Goal: Task Accomplishment & Management: Use online tool/utility

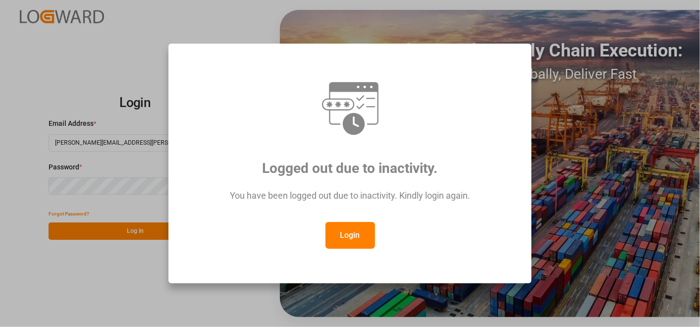
click at [340, 231] on button "Login" at bounding box center [351, 235] width 50 height 27
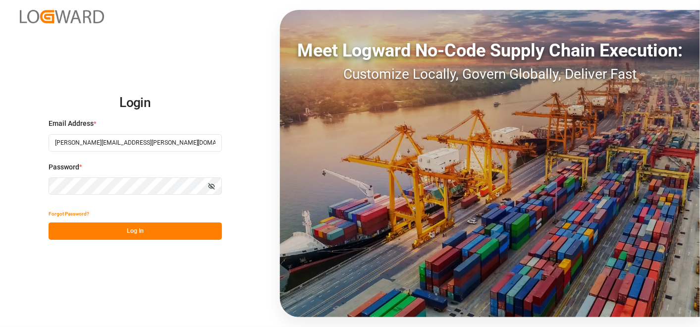
click at [157, 236] on button "Log In" at bounding box center [135, 231] width 173 height 17
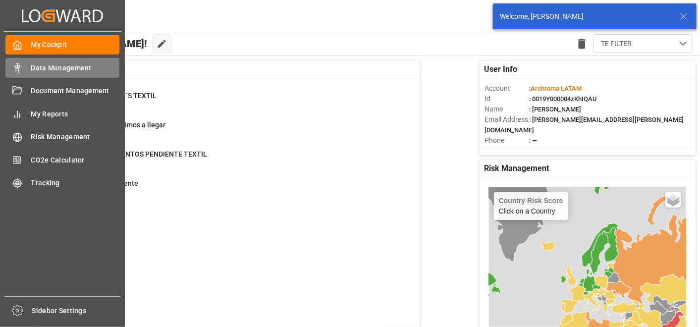
click at [22, 64] on div "Data Management Data Management" at bounding box center [62, 67] width 114 height 19
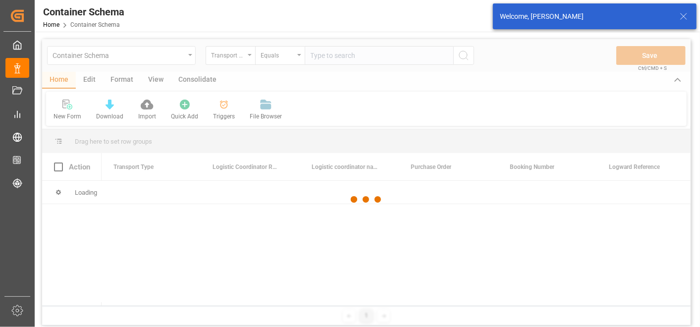
click at [189, 56] on div at bounding box center [366, 199] width 649 height 321
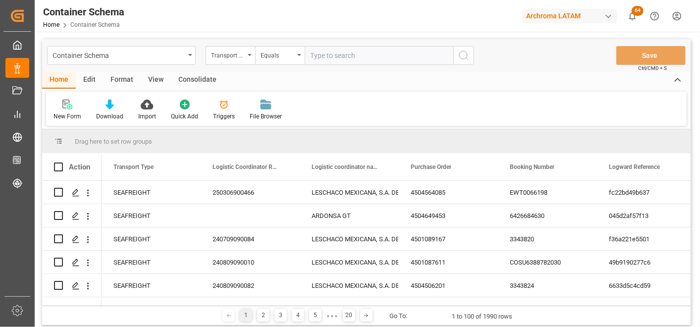
click at [185, 56] on div "Container Schema" at bounding box center [121, 55] width 149 height 19
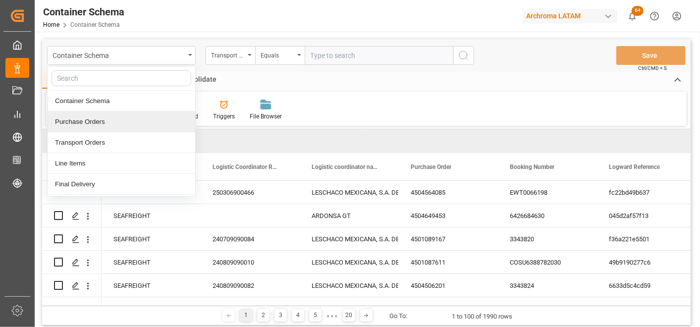
click at [112, 122] on div "Purchase Orders" at bounding box center [122, 122] width 148 height 21
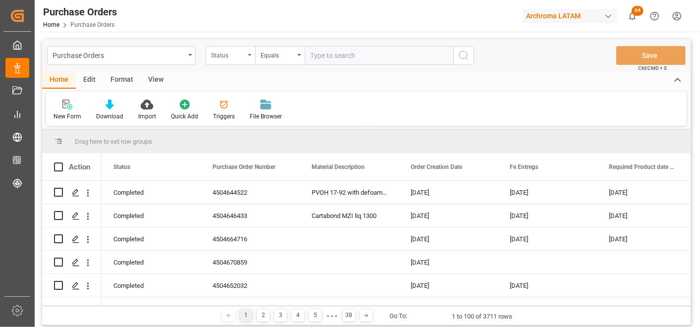
click at [244, 60] on div "Status" at bounding box center [231, 55] width 50 height 19
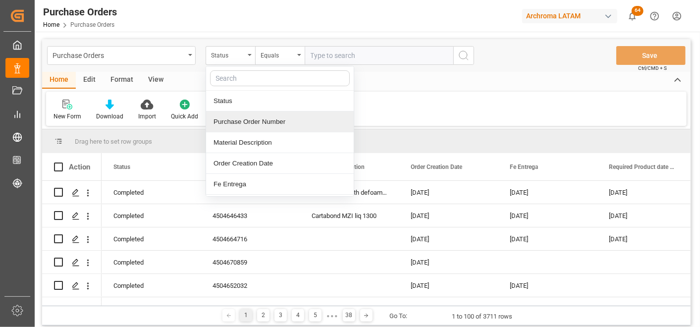
click at [248, 120] on div "Purchase Order Number" at bounding box center [280, 122] width 148 height 21
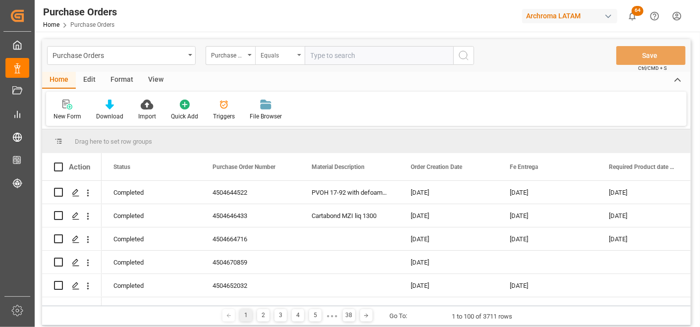
click at [274, 53] on div "Equals" at bounding box center [278, 54] width 34 height 11
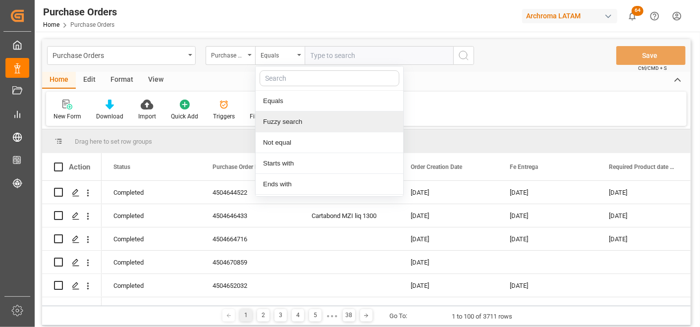
click at [290, 116] on div "Fuzzy search" at bounding box center [330, 122] width 148 height 21
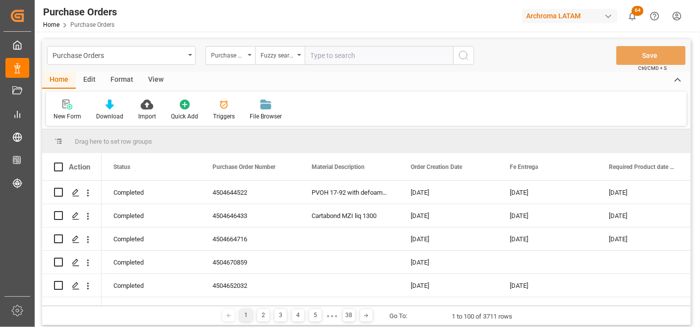
paste input "4504668047"
type input "4504668047"
click at [454, 58] on button "search button" at bounding box center [463, 55] width 21 height 19
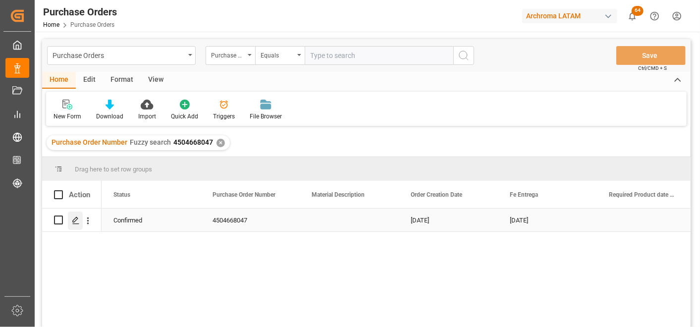
click at [77, 219] on polygon "Press SPACE to select this row." at bounding box center [75, 219] width 5 height 5
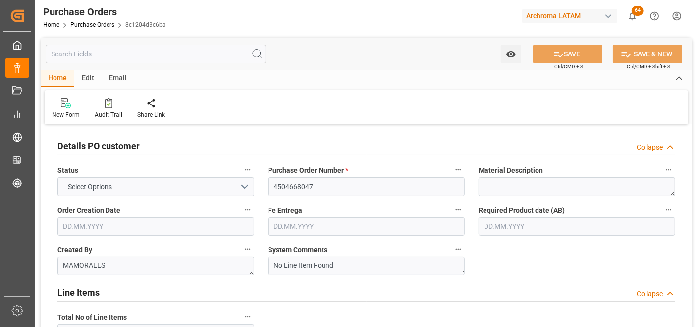
type input "1"
type input "19.09.2025"
type input "17.11.2025"
type input "07.10.2025"
type input "10.10.2025"
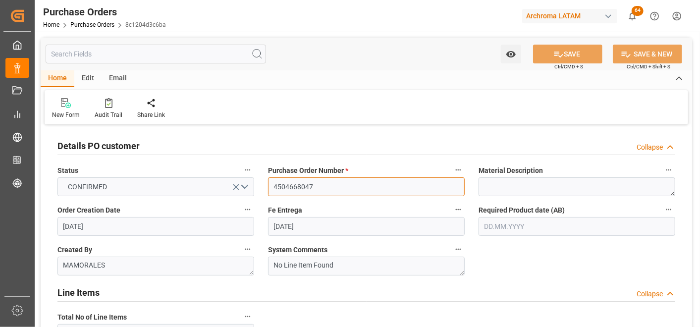
click at [291, 185] on input "4504668047" at bounding box center [366, 186] width 197 height 19
click at [92, 22] on link "Purchase Orders" at bounding box center [92, 24] width 44 height 7
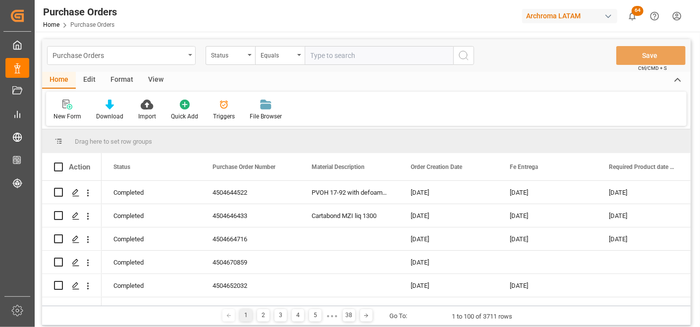
click at [182, 57] on div "Purchase Orders" at bounding box center [119, 55] width 132 height 12
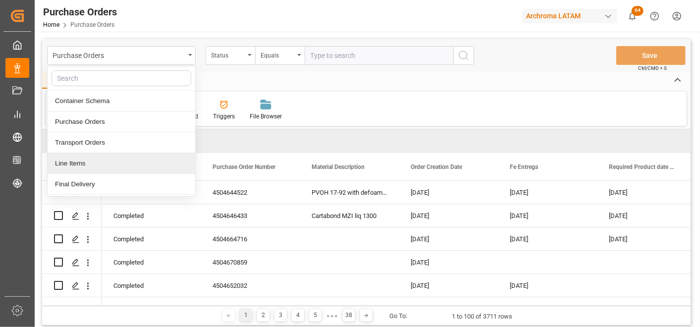
click at [141, 162] on div "Line Items" at bounding box center [122, 163] width 148 height 21
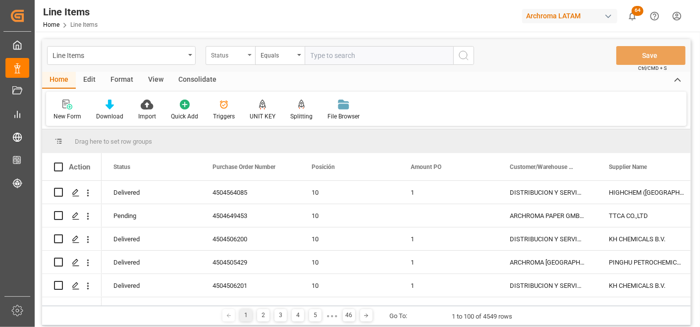
click at [240, 58] on div "Status" at bounding box center [228, 54] width 34 height 11
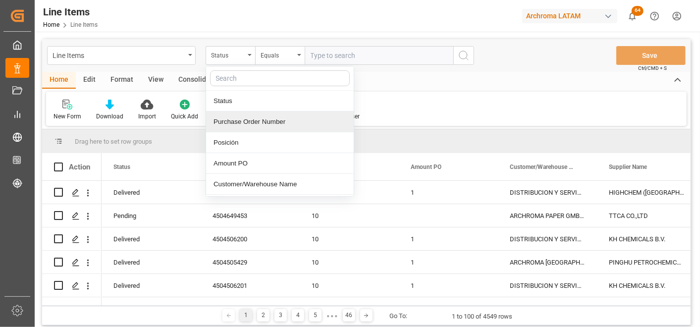
click at [247, 125] on div "Purchase Order Number" at bounding box center [280, 122] width 148 height 21
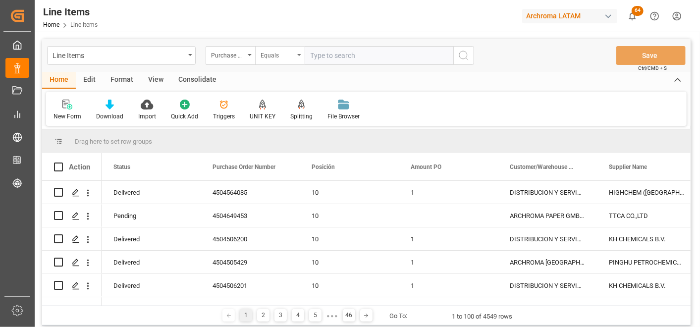
click at [270, 63] on div "Equals" at bounding box center [280, 55] width 50 height 19
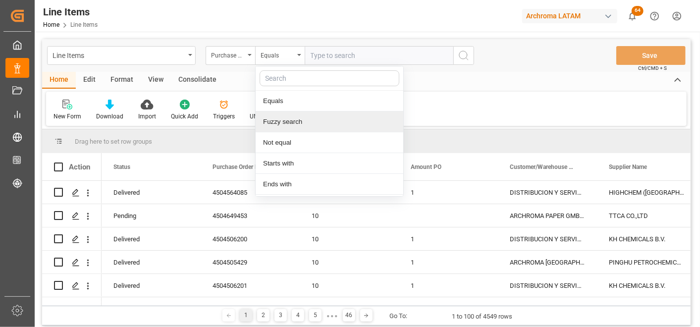
click at [286, 122] on div "Fuzzy search" at bounding box center [330, 122] width 148 height 21
paste input "4504668047"
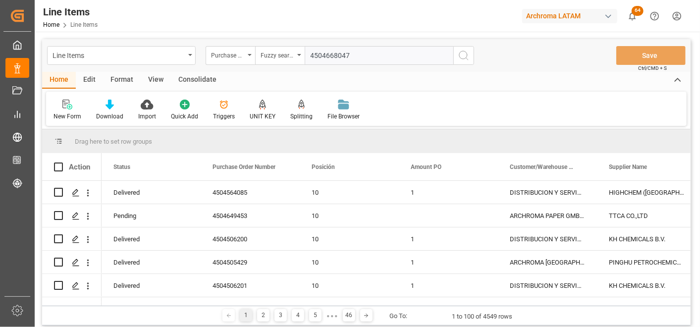
type input "4504668047"
click at [457, 61] on button "search button" at bounding box center [463, 55] width 21 height 19
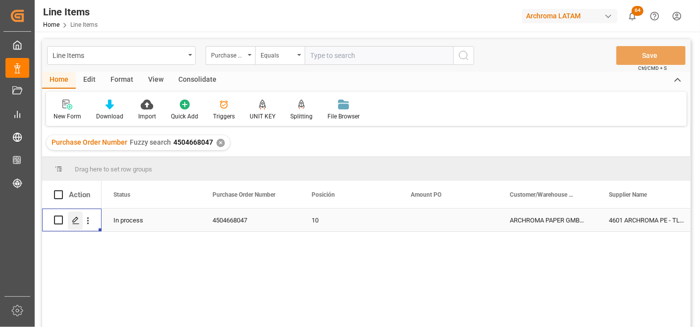
click at [80, 218] on div "Press SPACE to select this row." at bounding box center [75, 221] width 15 height 18
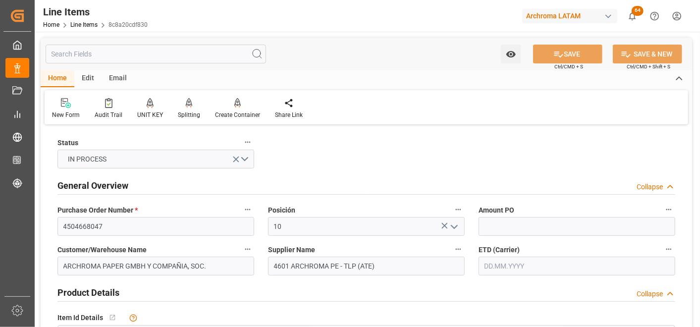
type input "242.504"
type input "02.10.2025 19:10"
type input "23.09.2025 12:52"
type input "19.09.2025"
type input "07.10.2025"
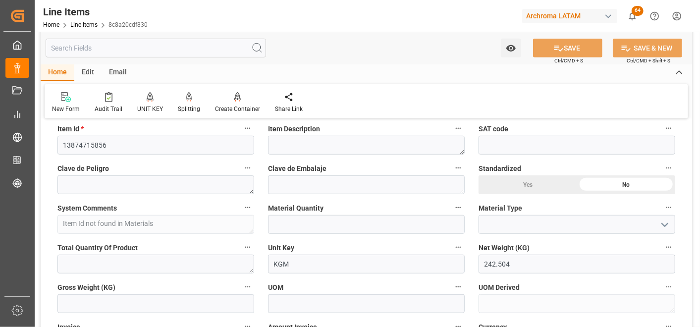
scroll to position [275, 0]
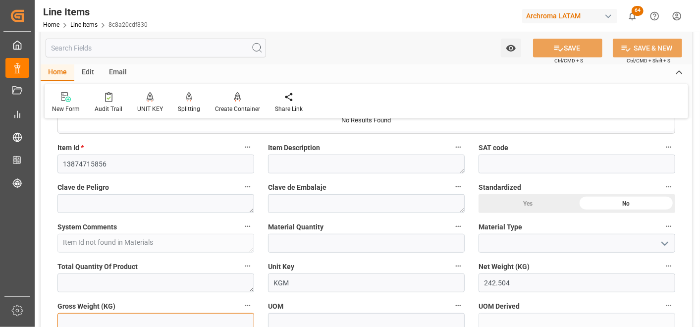
click at [185, 315] on input "text" at bounding box center [155, 322] width 197 height 19
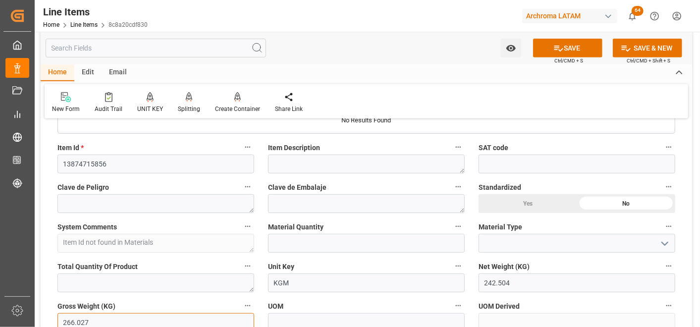
type input "266.027"
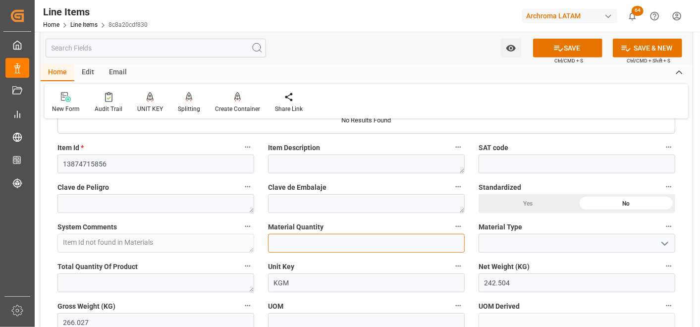
click at [315, 244] on input "text" at bounding box center [366, 243] width 197 height 19
type input "2"
click at [667, 243] on polyline "open menu" at bounding box center [665, 243] width 6 height 3
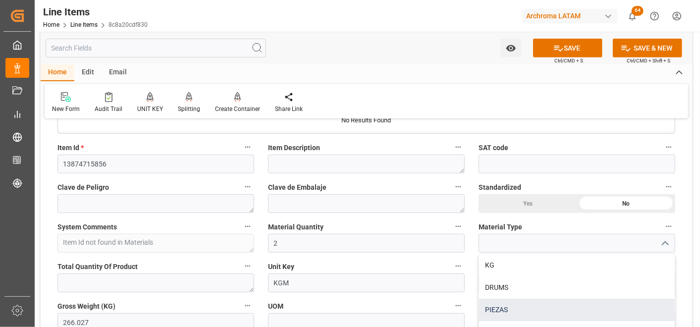
click at [535, 303] on div "PIEZAS" at bounding box center [577, 310] width 196 height 22
type input "PIEZAS"
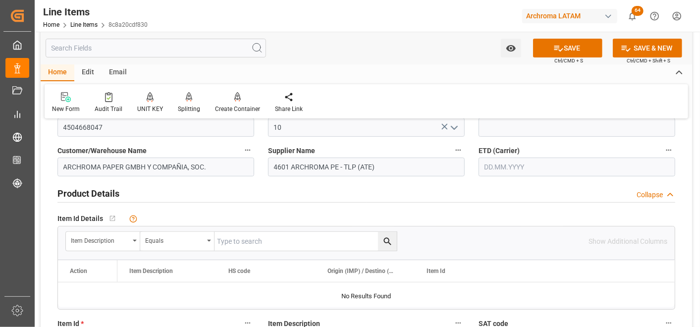
scroll to position [0, 0]
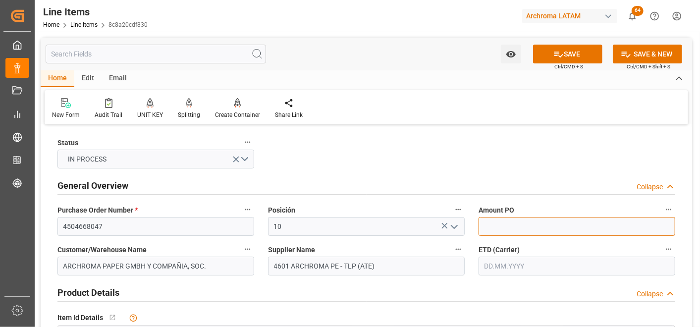
click at [504, 224] on input "text" at bounding box center [577, 226] width 197 height 19
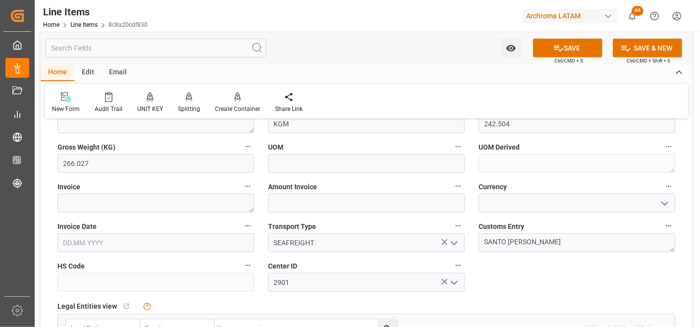
scroll to position [440, 0]
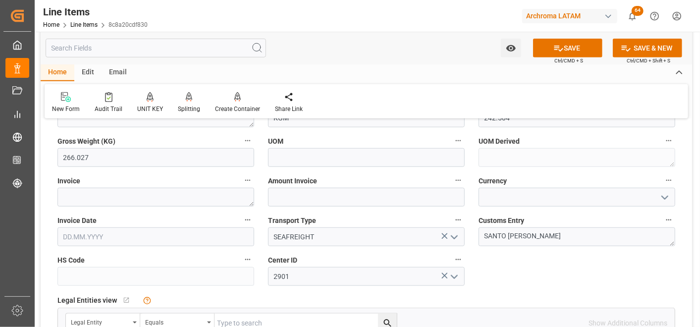
type input "22.05"
click at [165, 197] on textarea at bounding box center [155, 197] width 197 height 19
click at [128, 198] on textarea at bounding box center [155, 197] width 197 height 19
paste textarea "9003697866"
type textarea "9003697866"
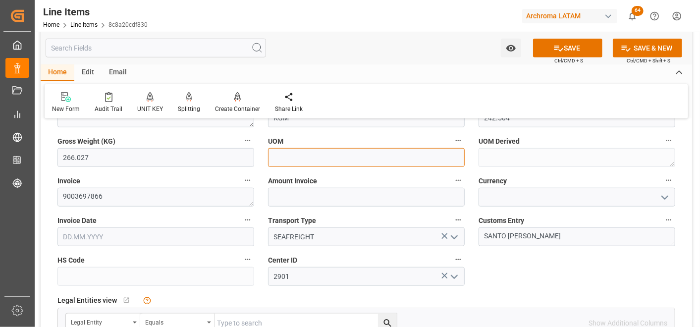
click at [365, 158] on input at bounding box center [366, 157] width 197 height 19
click at [280, 194] on input "text" at bounding box center [366, 197] width 197 height 19
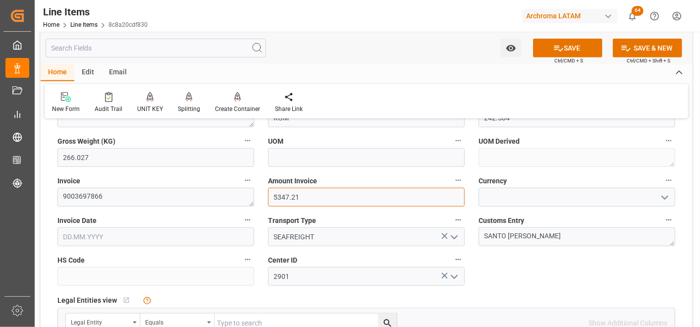
type input "5347.21"
click at [667, 188] on input at bounding box center [577, 197] width 197 height 19
click at [671, 195] on icon "open menu" at bounding box center [665, 198] width 12 height 12
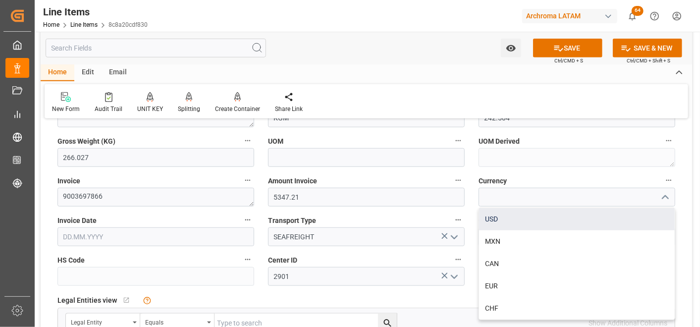
click at [552, 222] on div "USD" at bounding box center [577, 219] width 196 height 22
type input "USD"
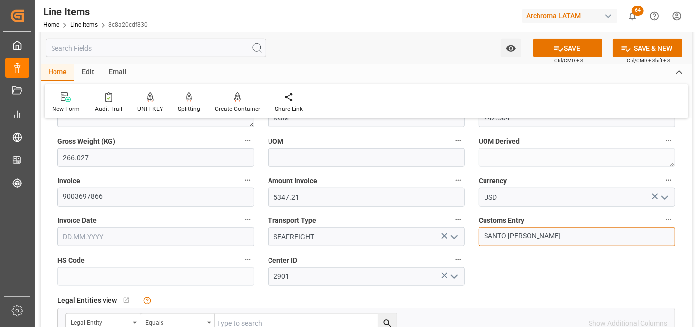
drag, startPoint x: 618, startPoint y: 232, endPoint x: 405, endPoint y: 244, distance: 212.5
type textarea "g"
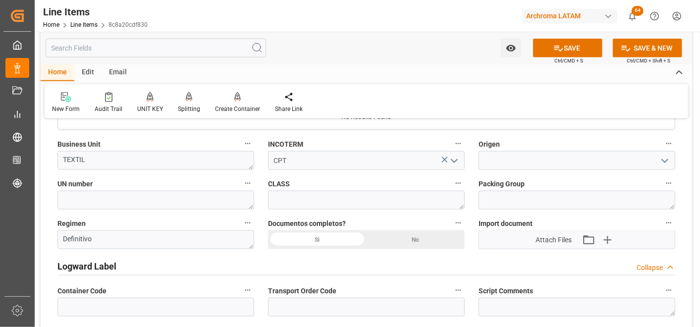
scroll to position [716, 0]
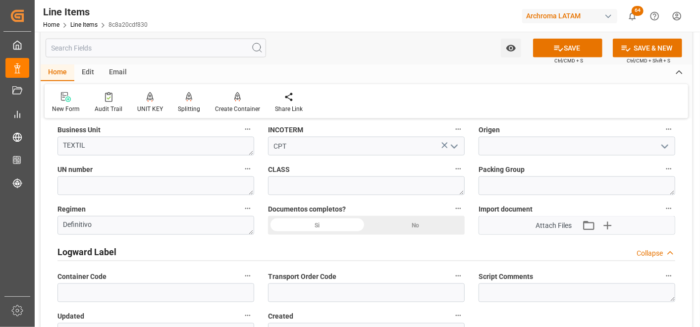
type textarea "[GEOGRAPHIC_DATA]"
click at [349, 226] on div "Si" at bounding box center [317, 225] width 99 height 19
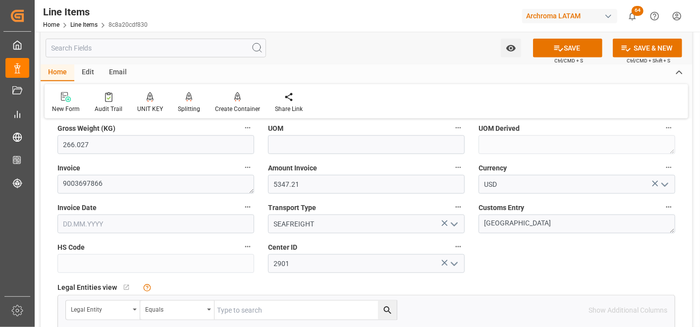
scroll to position [440, 0]
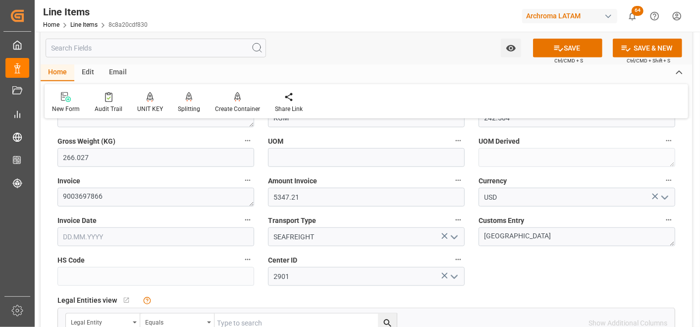
click at [105, 233] on input "text" at bounding box center [155, 236] width 197 height 19
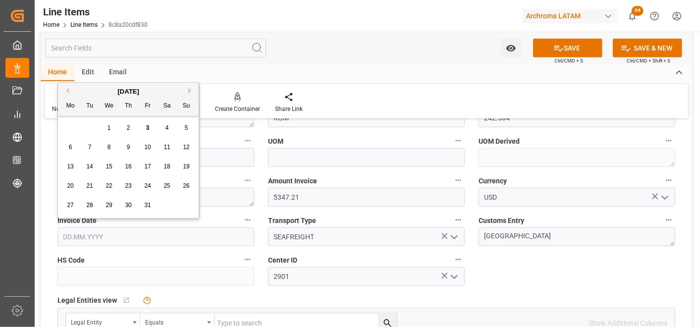
click at [68, 125] on div "29 30 1 2 3 4 5" at bounding box center [128, 127] width 135 height 19
click at [67, 90] on button "Previous Month" at bounding box center [66, 91] width 6 height 6
click at [146, 184] on span "26" at bounding box center [147, 185] width 6 height 7
type input "[DATE]"
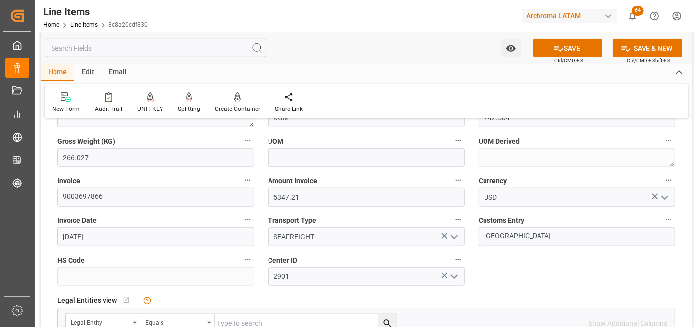
click at [453, 239] on icon "open menu" at bounding box center [455, 237] width 12 height 12
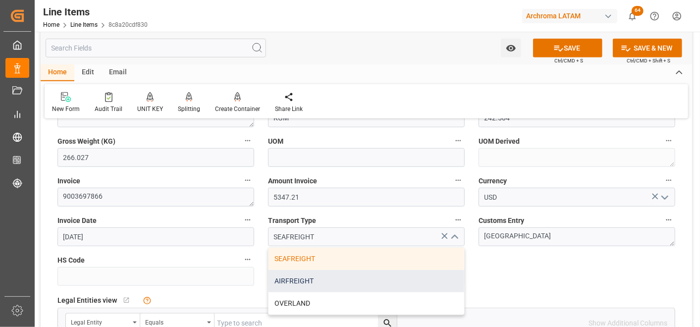
click at [345, 279] on div "AIRFREIGHT" at bounding box center [367, 281] width 196 height 22
type input "AIRFREIGHT"
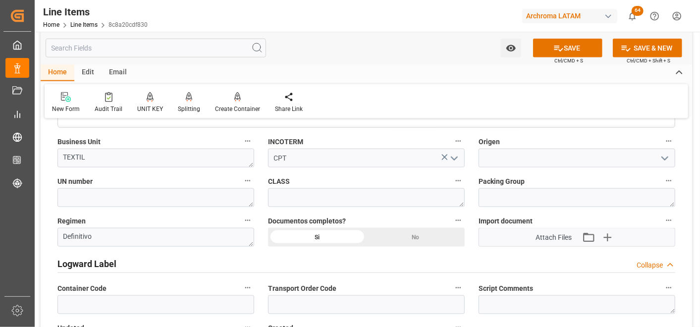
scroll to position [716, 0]
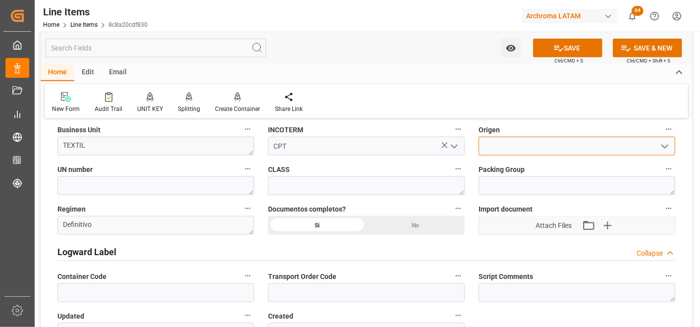
click at [503, 145] on input at bounding box center [577, 146] width 197 height 19
click at [514, 161] on div "ESPAÑA" at bounding box center [577, 168] width 196 height 22
type input "ESPAÑA"
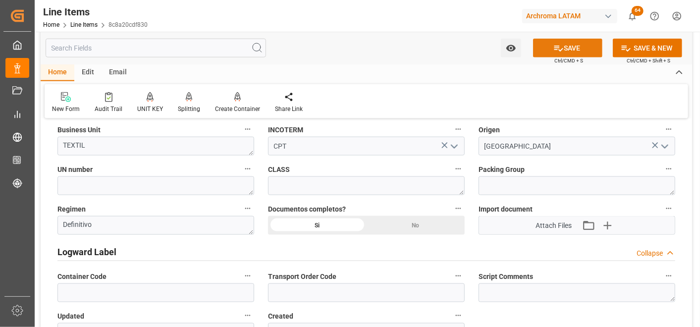
click at [555, 48] on icon at bounding box center [559, 49] width 9 height 6
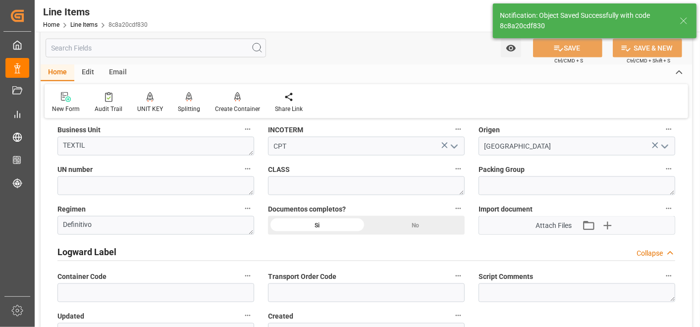
type textarea "2 PIEZAS"
type input "03.10.2025 22:20"
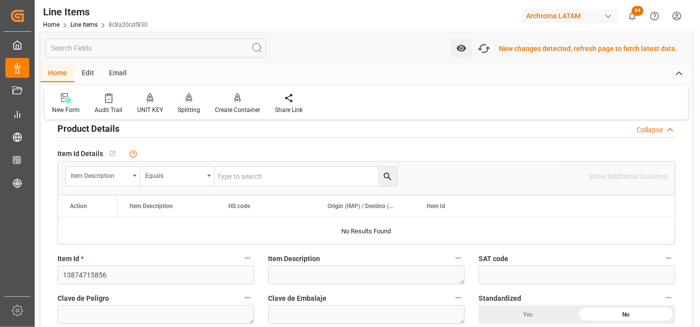
scroll to position [166, 0]
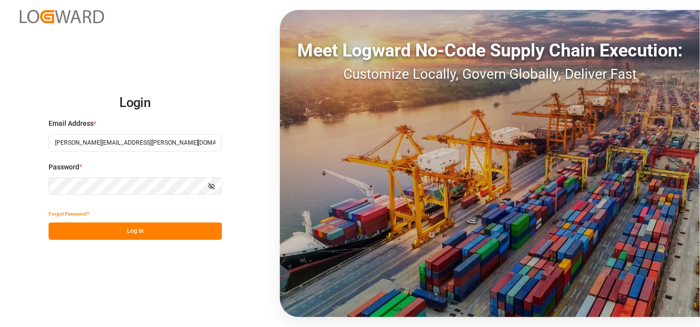
click at [155, 228] on button "Log In" at bounding box center [135, 231] width 173 height 17
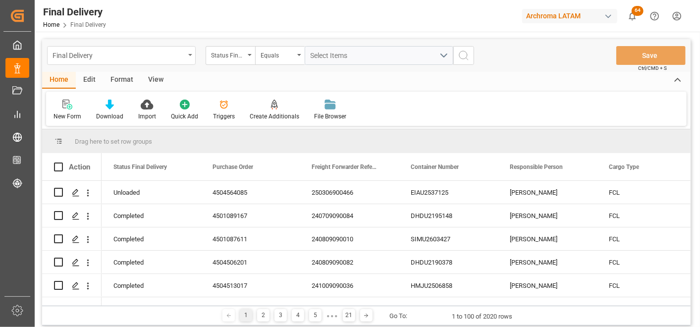
click at [189, 61] on div "Final Delivery" at bounding box center [121, 55] width 149 height 19
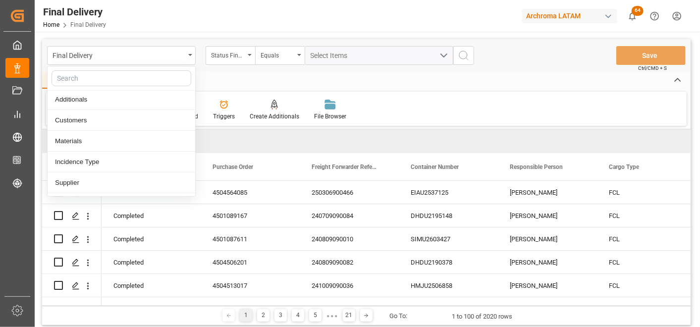
scroll to position [110, 0]
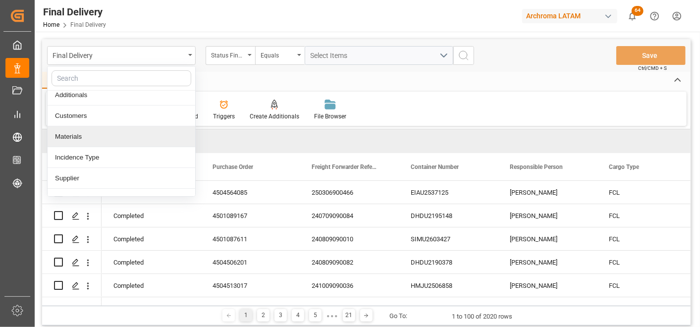
click at [102, 136] on div "Materials" at bounding box center [122, 136] width 148 height 21
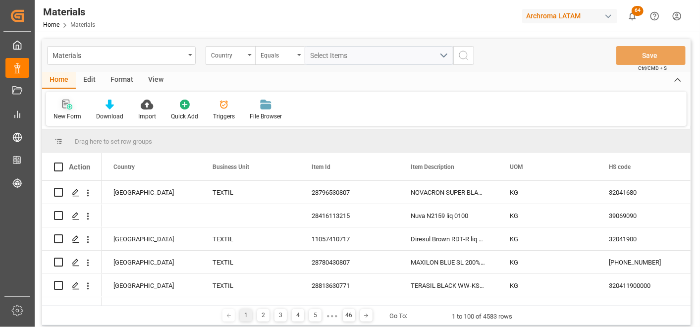
click at [60, 107] on div at bounding box center [68, 104] width 28 height 10
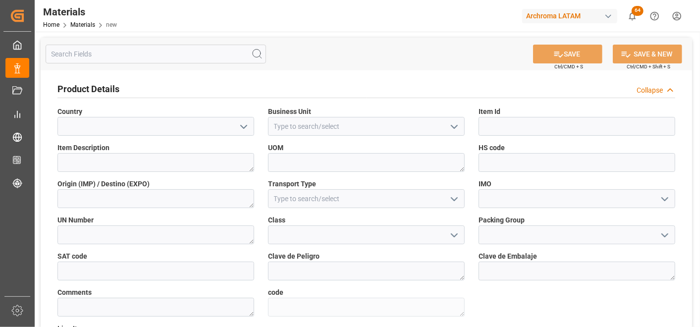
click at [246, 128] on icon "open menu" at bounding box center [244, 127] width 12 height 12
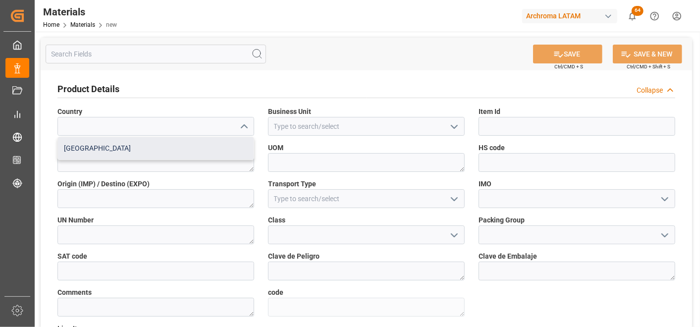
click at [207, 149] on div "Mexico" at bounding box center [156, 148] width 196 height 22
type input "Mexico"
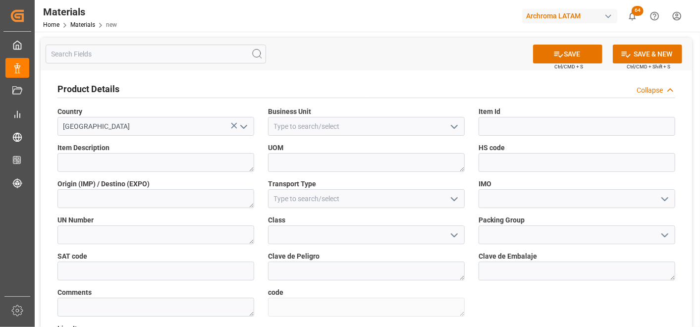
click at [453, 127] on polyline "open menu" at bounding box center [455, 126] width 6 height 3
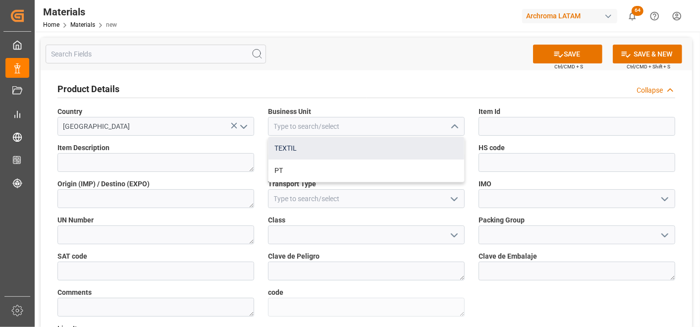
click at [402, 147] on div "TEXTIL" at bounding box center [367, 148] width 196 height 22
type input "TEXTIL"
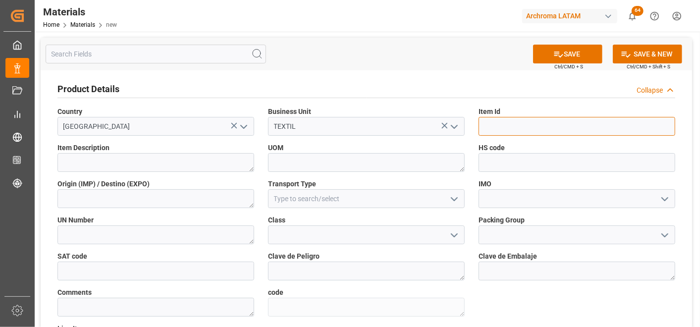
click at [499, 133] on input at bounding box center [577, 126] width 197 height 19
click at [535, 130] on input at bounding box center [577, 126] width 197 height 19
paste input "13874715856"
type input "13874715856"
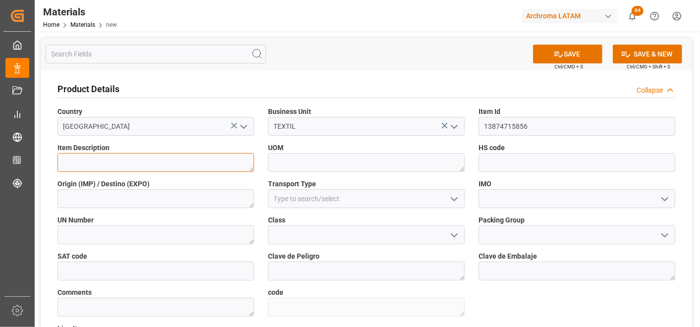
click at [129, 167] on textarea at bounding box center [155, 162] width 197 height 19
paste textarea "PREVOL ZJ 0170"
type textarea "PREVOL ZJ 0170"
click at [266, 166] on div "UOM" at bounding box center [366, 157] width 211 height 36
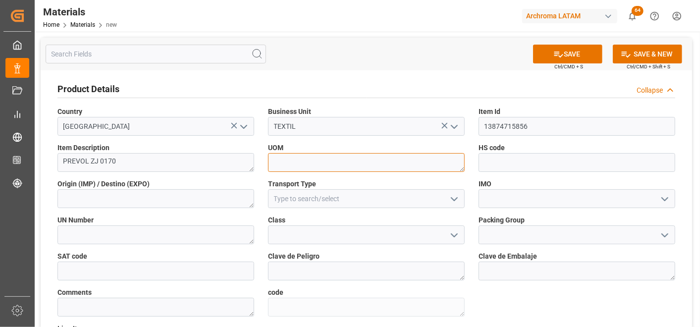
click at [281, 165] on textarea at bounding box center [366, 162] width 197 height 19
type textarea "KG"
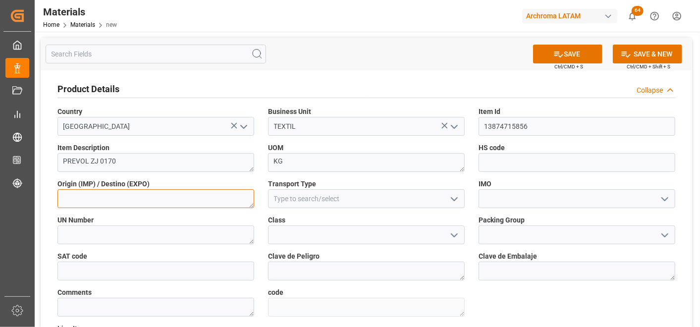
click at [184, 199] on textarea at bounding box center [155, 198] width 197 height 19
type textarea "ESPAÑA"
click at [449, 200] on icon "open menu" at bounding box center [455, 199] width 12 height 12
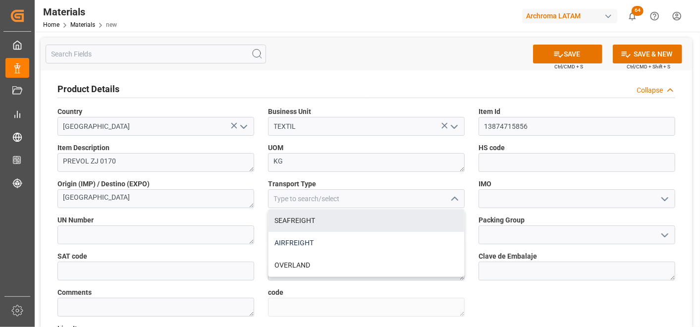
click at [393, 238] on div "AIRFREIGHT" at bounding box center [367, 243] width 196 height 22
type input "AIRFREIGHT"
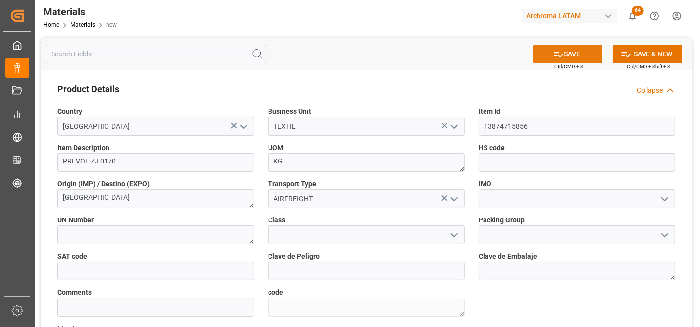
click at [567, 54] on button "SAVE" at bounding box center [567, 54] width 69 height 19
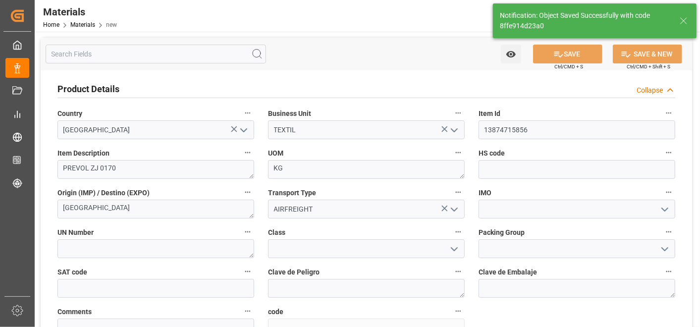
type textarea "8ffe914d23a0"
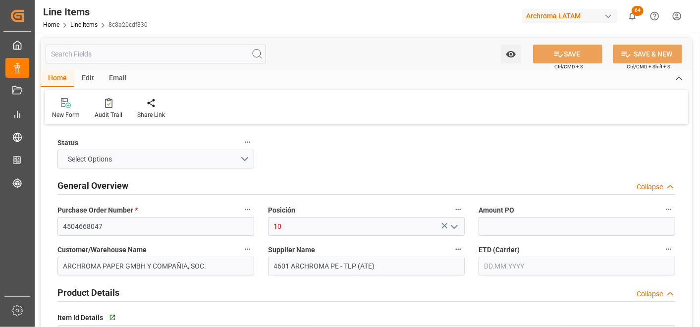
type input "22.05"
type input "2"
type input "242.504"
type input "266.027"
type input "5347.21"
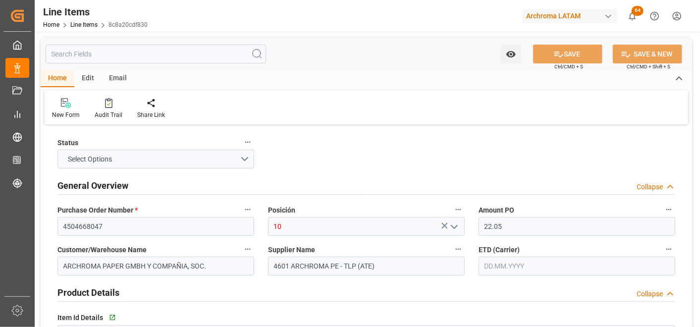
type input "[DATE]"
type input "03.10.2025 22:21"
type input "23.09.2025 12:52"
type input "19.09.2025"
type input "07.10.2025"
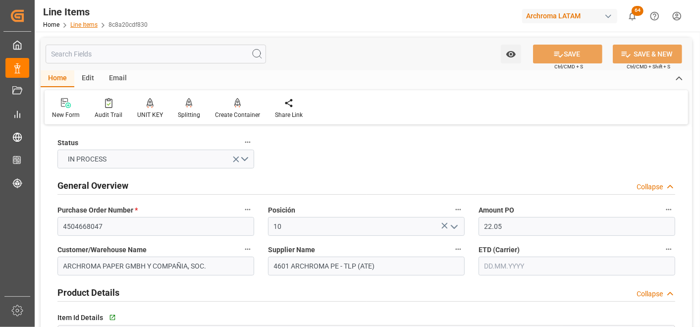
click at [84, 22] on link "Line Items" at bounding box center [83, 24] width 27 height 7
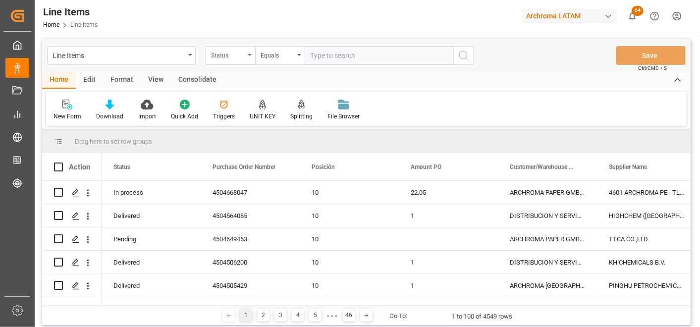
click at [236, 57] on div "Status" at bounding box center [228, 54] width 34 height 11
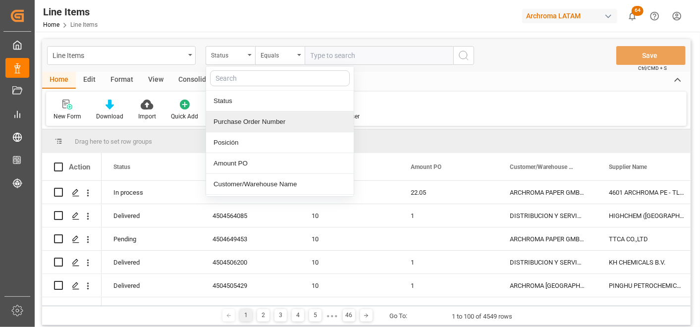
click at [258, 124] on div "Purchase Order Number" at bounding box center [280, 122] width 148 height 21
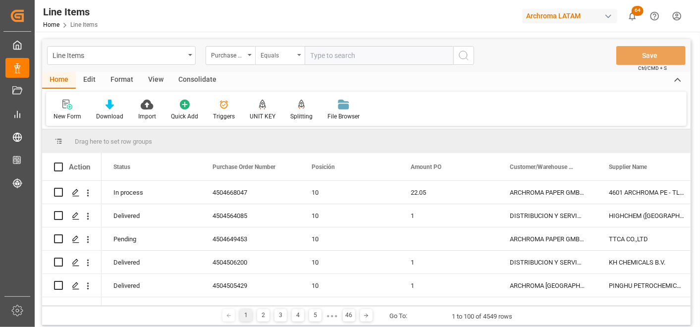
click at [283, 50] on div "Equals" at bounding box center [278, 54] width 34 height 11
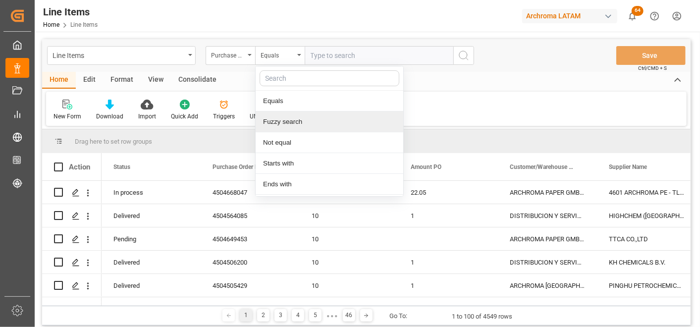
click at [298, 122] on div "Fuzzy search" at bounding box center [330, 122] width 148 height 21
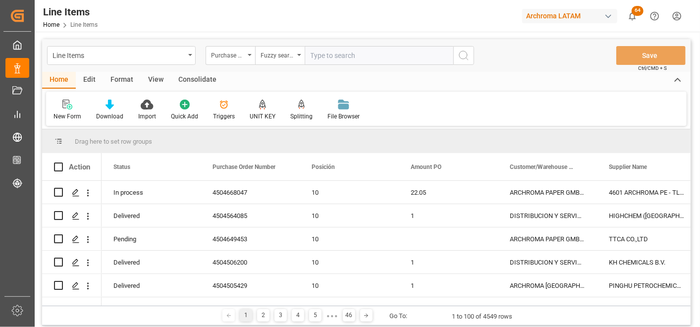
paste input "4504672054"
type input "4504672054"
click at [468, 53] on icon "search button" at bounding box center [464, 56] width 12 height 12
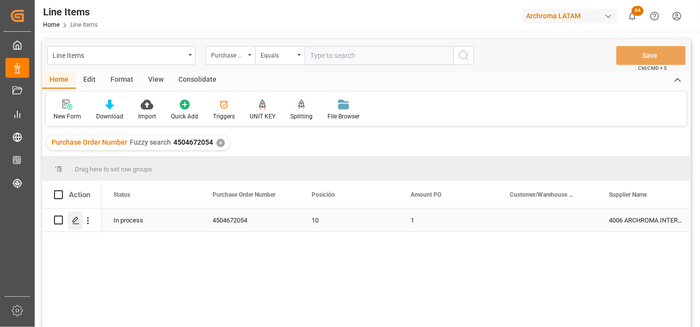
click at [74, 219] on polygon "Press SPACE to select this row." at bounding box center [75, 219] width 5 height 5
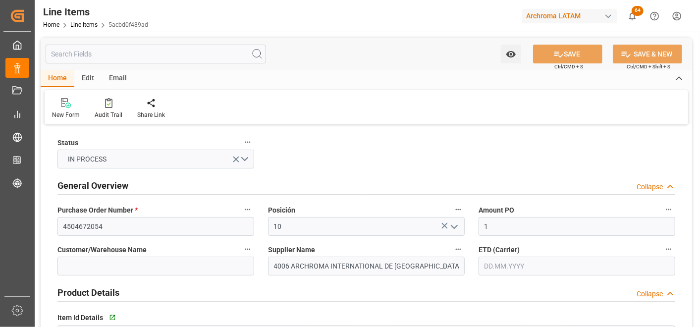
type input "1"
type input "6000"
type input "[PHONE_NUMBER]"
type input "30.09.2025 12:54"
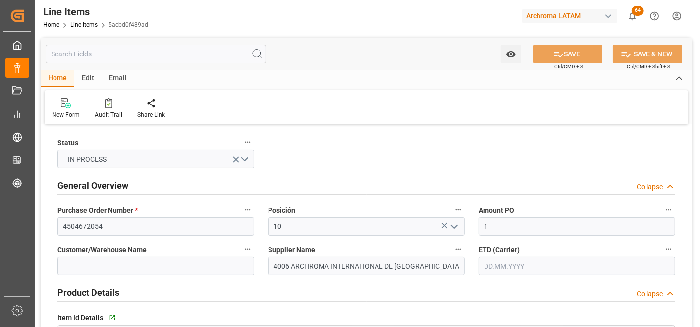
type input "[DATE]"
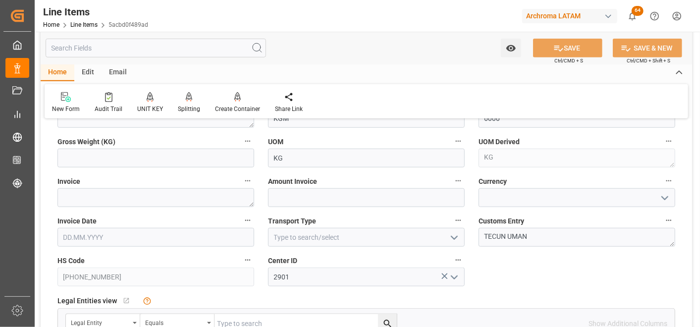
scroll to position [440, 0]
click at [454, 234] on icon "open menu" at bounding box center [455, 237] width 12 height 12
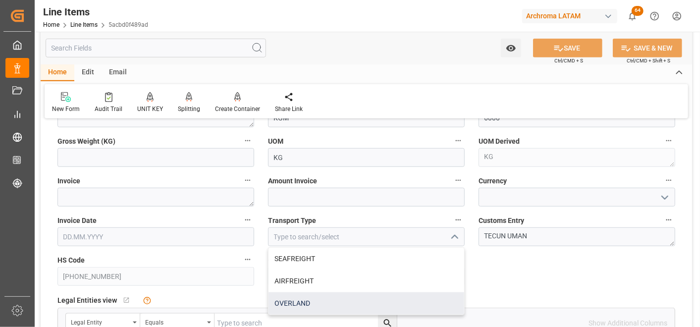
click at [337, 298] on div "OVERLAND" at bounding box center [367, 303] width 196 height 22
type input "OVERLAND"
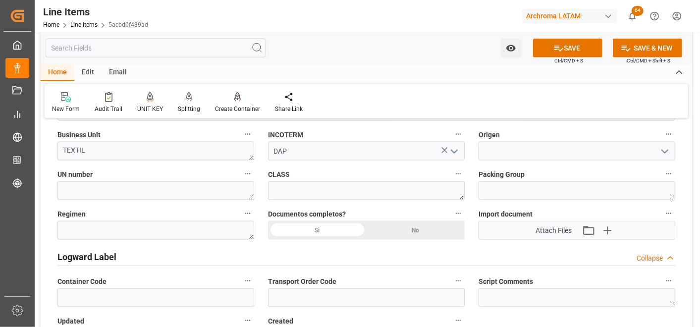
scroll to position [716, 0]
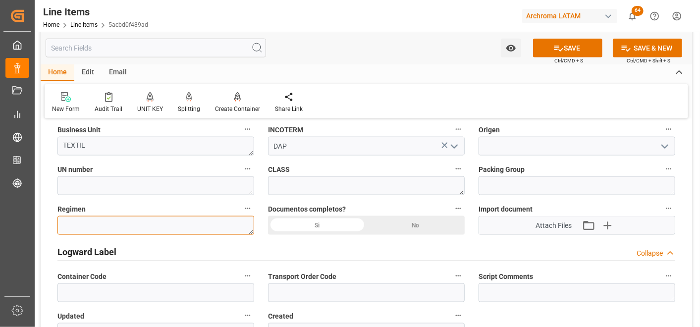
click at [209, 222] on textarea at bounding box center [155, 225] width 197 height 19
type textarea "d"
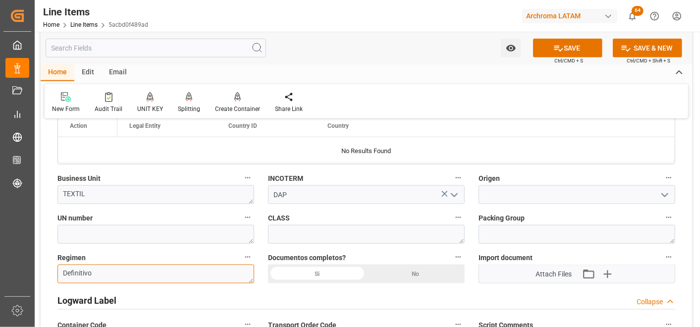
scroll to position [606, 0]
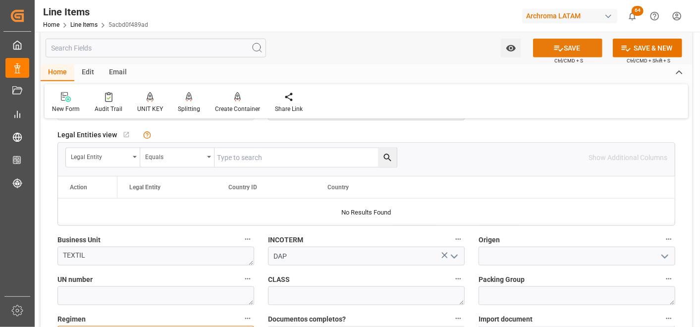
type textarea "Definitivo"
click at [563, 44] on button "SAVE" at bounding box center [567, 48] width 69 height 19
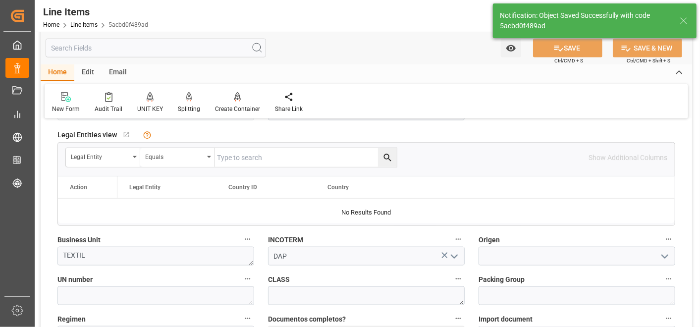
type input "03.10.2025 22:27"
click at [80, 26] on link "Line Items" at bounding box center [83, 24] width 27 height 7
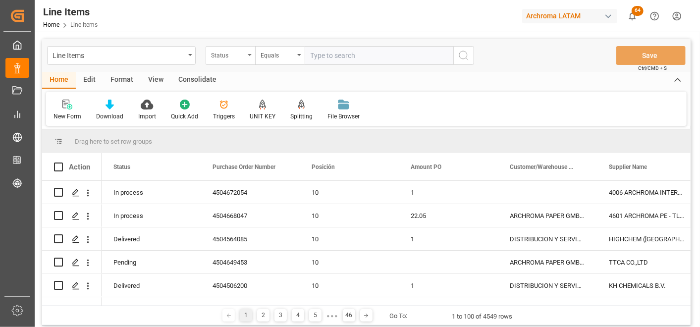
click at [240, 52] on div "Status" at bounding box center [228, 54] width 34 height 11
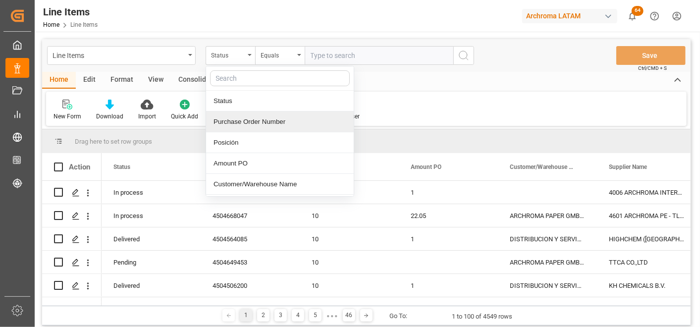
click at [269, 115] on div "Purchase Order Number" at bounding box center [280, 122] width 148 height 21
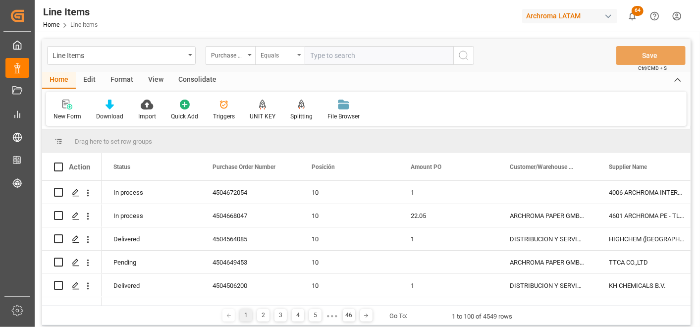
click at [283, 56] on div "Equals" at bounding box center [278, 54] width 34 height 11
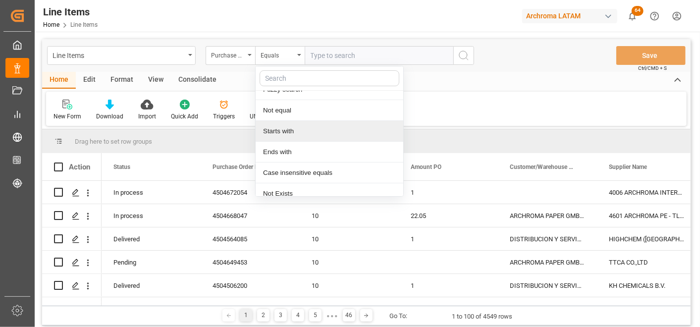
scroll to position [61, 0]
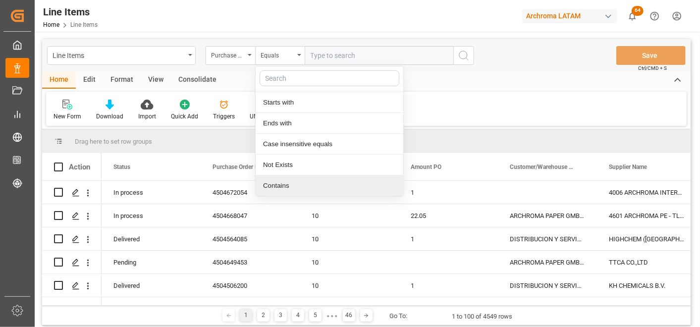
click at [287, 189] on div "Contains" at bounding box center [330, 185] width 148 height 21
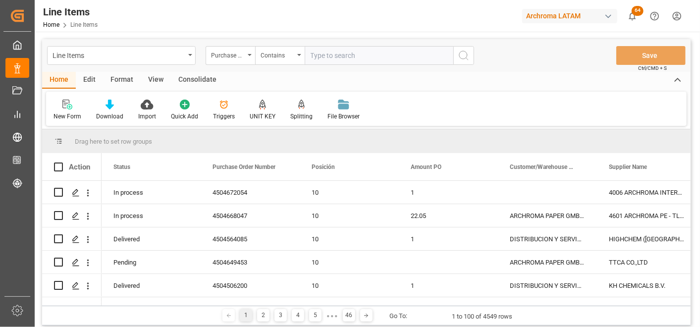
paste input "4504670932"
paste input "4504620740"
paste input "4504638977"
paste input "4504630915"
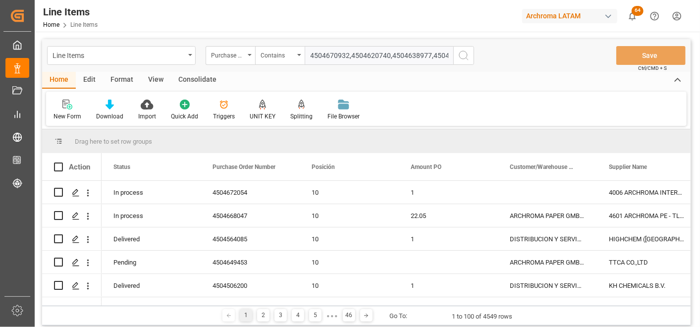
click at [443, 55] on input "4504670932,4504620740,4504638977,4504630915," at bounding box center [379, 55] width 149 height 19
paste input "4504636509"
click at [410, 53] on input "4504670932,4504620740,4504638977,4504630915,,4504636509" at bounding box center [379, 55] width 149 height 19
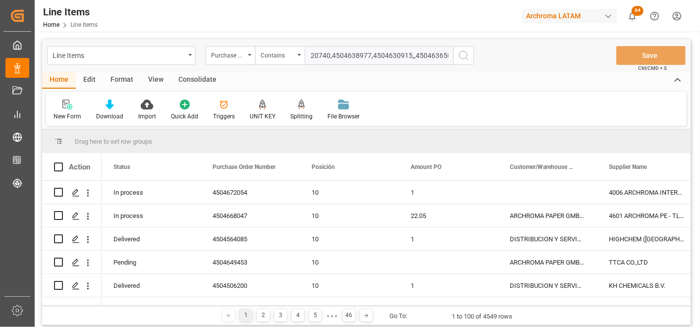
scroll to position [0, 63]
paste input "4504623320"
type input "4504670932,4504620740,4504638977,4504630915,,4504636509,4504623320"
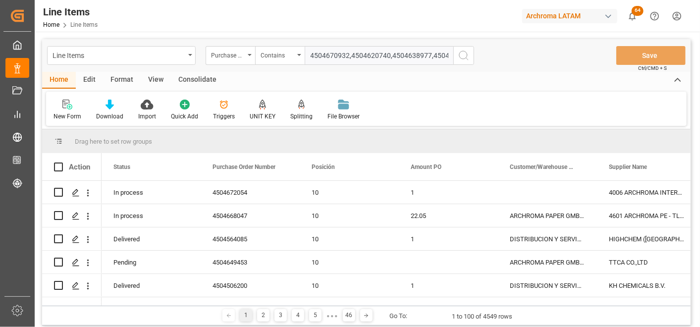
click at [461, 57] on icon "search button" at bounding box center [464, 56] width 12 height 12
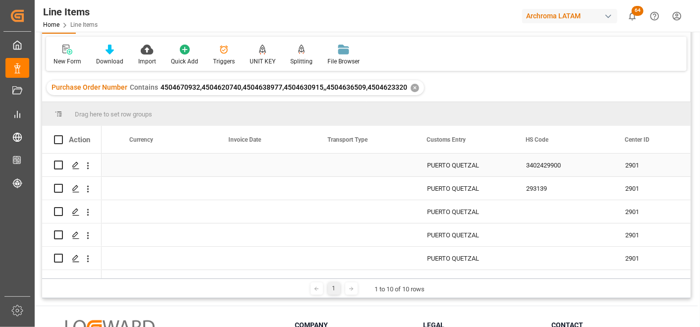
click at [362, 166] on div "Press SPACE to select this row." at bounding box center [365, 165] width 99 height 23
click at [398, 170] on icon "open menu" at bounding box center [397, 172] width 12 height 12
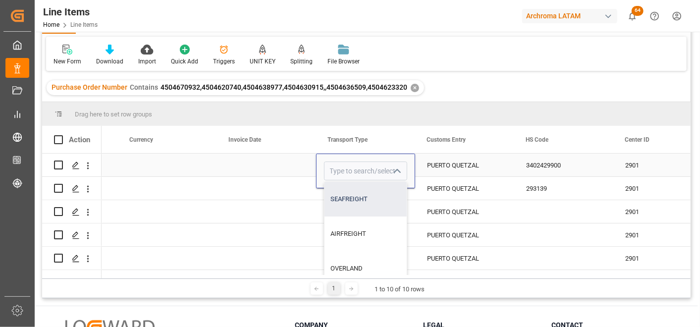
click at [380, 192] on div "SEAFREIGHT" at bounding box center [366, 199] width 82 height 35
type input "SEAFREIGHT"
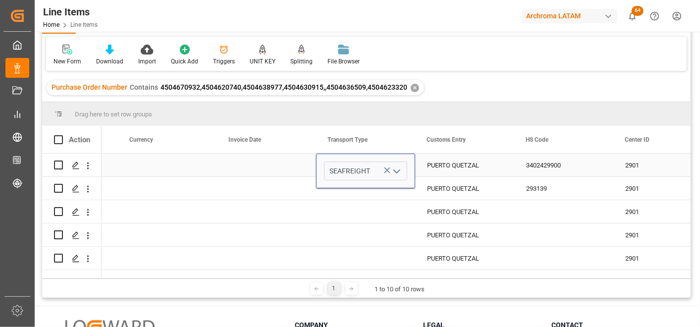
click at [294, 164] on div "Press SPACE to select this row." at bounding box center [266, 165] width 99 height 23
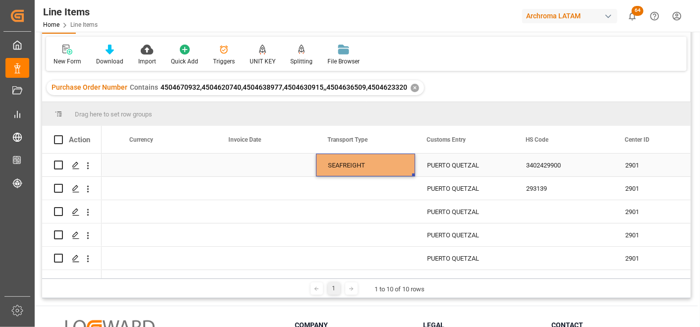
click at [353, 165] on div "SEAFREIGHT" at bounding box center [365, 165] width 75 height 23
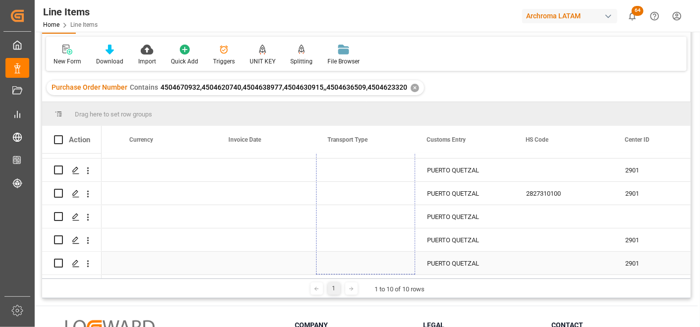
drag, startPoint x: 413, startPoint y: 174, endPoint x: 403, endPoint y: 266, distance: 92.2
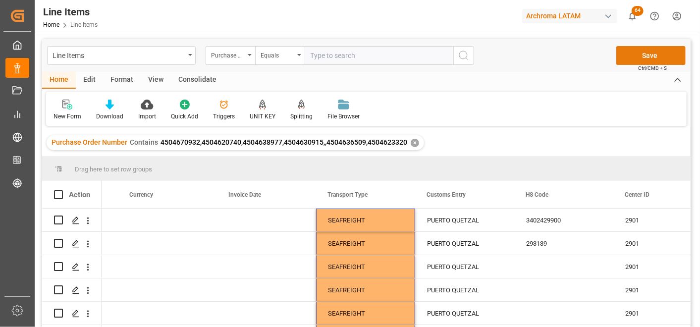
click at [678, 57] on button "Save" at bounding box center [651, 55] width 69 height 19
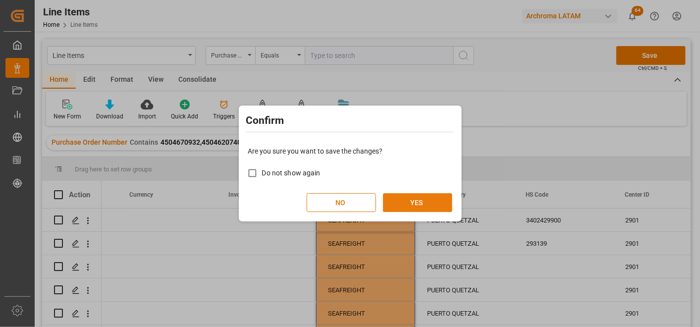
click at [419, 199] on button "YES" at bounding box center [417, 202] width 69 height 19
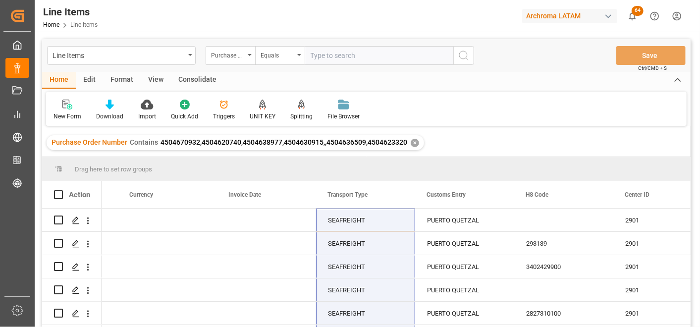
click at [413, 141] on div "✕" at bounding box center [415, 143] width 8 height 8
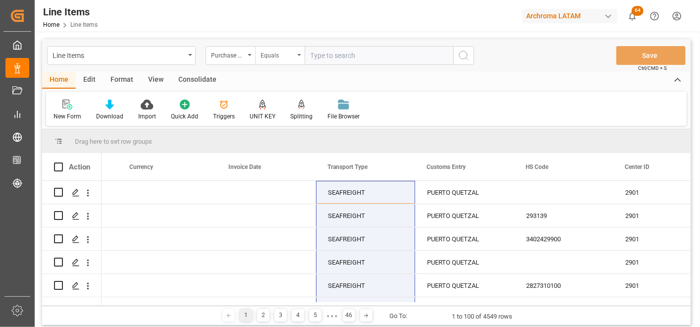
click at [294, 58] on div "Equals" at bounding box center [280, 55] width 50 height 19
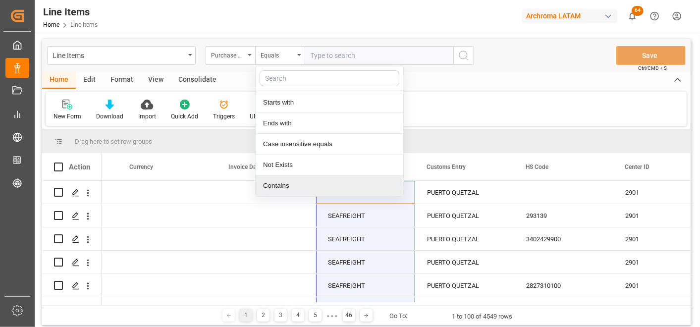
click at [286, 182] on div "Contains" at bounding box center [330, 185] width 148 height 21
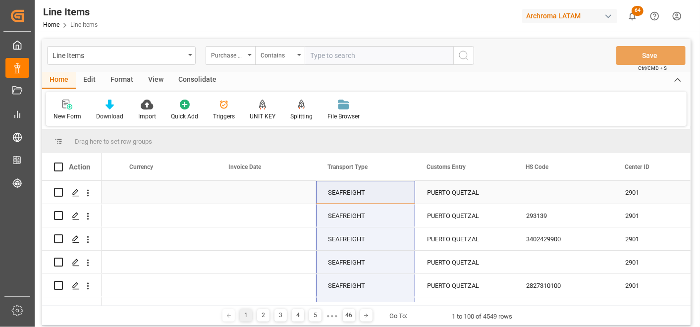
paste input "4504643701"
paste input "4504643258"
paste input "4504640878"
paste input "4504635004"
click at [433, 52] on input "4504643701,4504643258,4504640878,4504635004" at bounding box center [379, 55] width 149 height 19
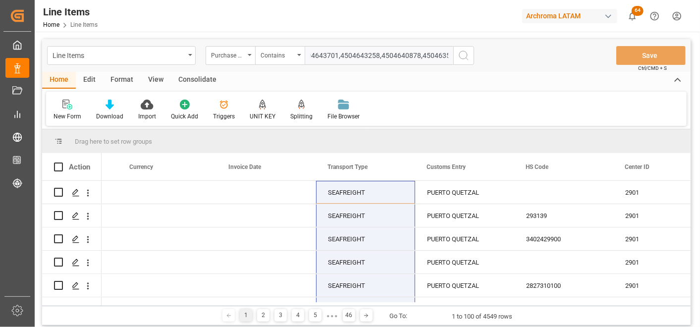
scroll to position [0, 22]
paste input "4504640878"
type input "4504643701,4504643258,4504640878,4504635004,4504640878"
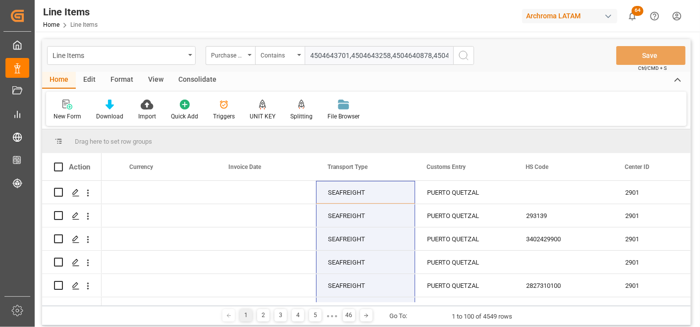
click at [463, 57] on icon "search button" at bounding box center [464, 56] width 12 height 12
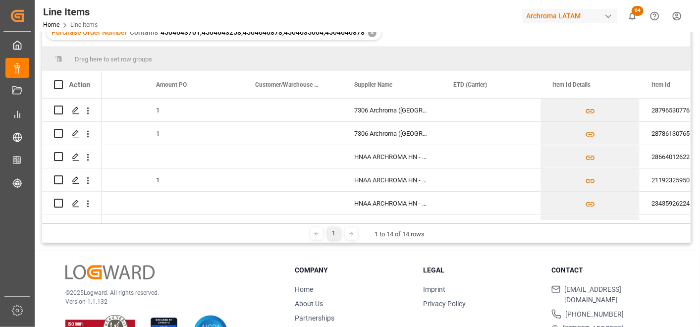
scroll to position [0, 248]
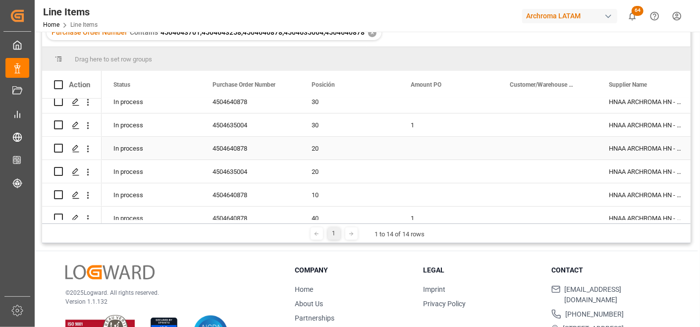
click at [231, 154] on div "4504640878" at bounding box center [250, 148] width 99 height 23
click at [238, 149] on div "4504640878" at bounding box center [250, 148] width 99 height 23
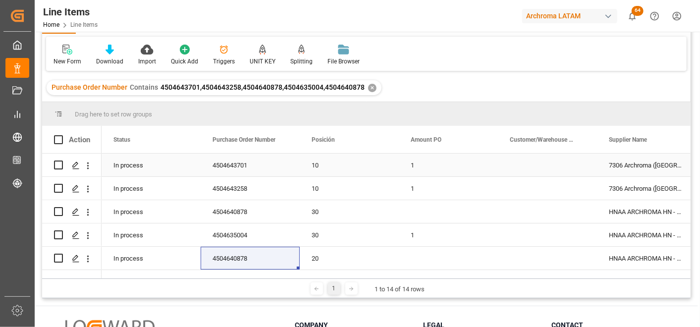
click at [246, 164] on div "4504643701" at bounding box center [250, 165] width 99 height 23
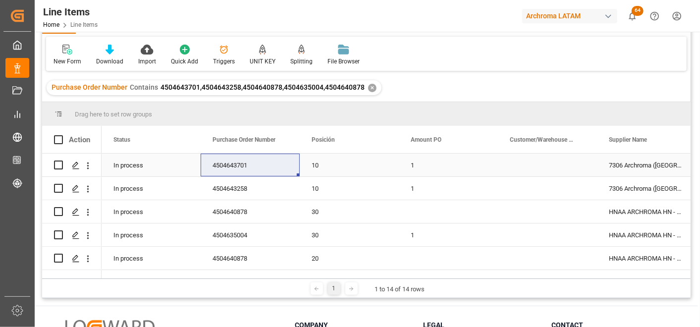
click at [251, 154] on div "4504643701" at bounding box center [250, 165] width 99 height 23
drag, startPoint x: 256, startPoint y: 162, endPoint x: 234, endPoint y: 171, distance: 24.2
click at [234, 171] on div "4504643701" at bounding box center [250, 165] width 99 height 23
click at [223, 166] on div "4504643701" at bounding box center [250, 165] width 99 height 23
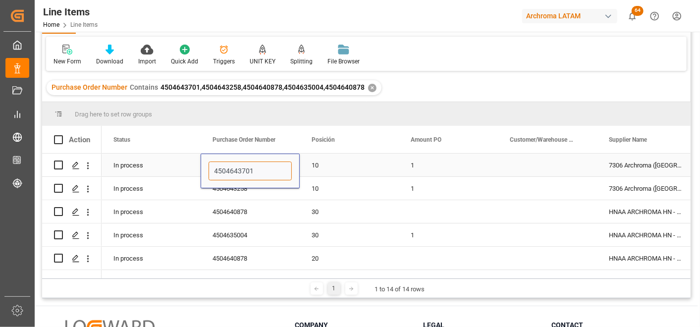
drag, startPoint x: 216, startPoint y: 170, endPoint x: 276, endPoint y: 167, distance: 60.0
click at [276, 167] on input "4504643701" at bounding box center [250, 171] width 83 height 19
drag, startPoint x: 214, startPoint y: 170, endPoint x: 263, endPoint y: 167, distance: 49.7
click at [263, 167] on input "4504643701" at bounding box center [250, 171] width 83 height 19
click at [202, 219] on div "4504640878" at bounding box center [250, 211] width 99 height 23
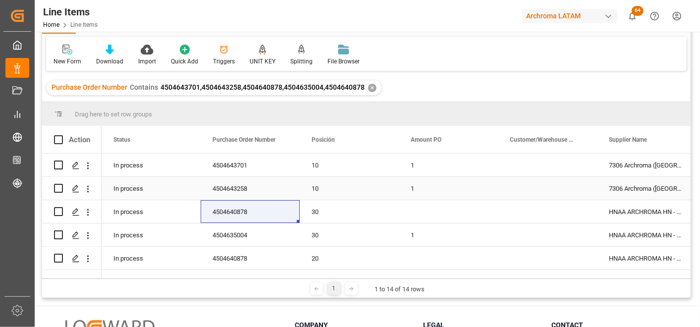
click at [235, 195] on div "4504643258" at bounding box center [250, 188] width 99 height 23
click at [234, 215] on div "4504640878" at bounding box center [250, 211] width 99 height 23
click at [232, 238] on div "4504635004" at bounding box center [250, 235] width 99 height 23
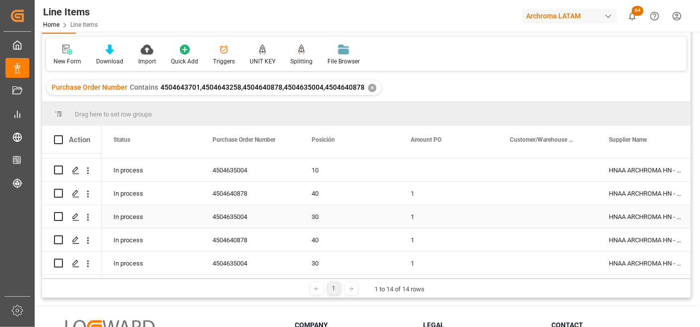
scroll to position [207, 0]
click at [235, 260] on div "4504635004" at bounding box center [250, 263] width 99 height 23
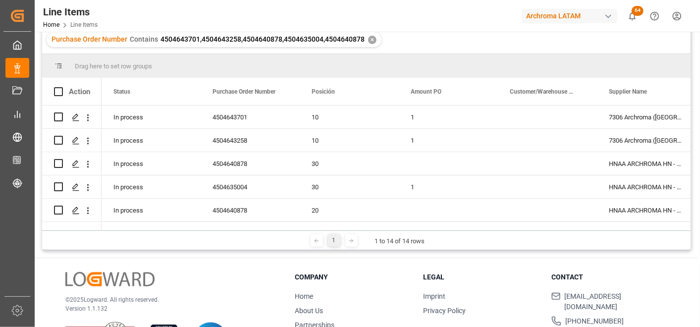
scroll to position [110, 0]
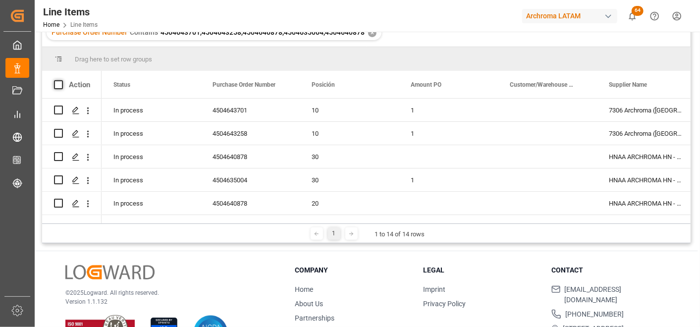
click at [55, 82] on span at bounding box center [58, 84] width 9 height 9
click at [61, 80] on input "checkbox" at bounding box center [61, 80] width 0 height 0
checkbox input "true"
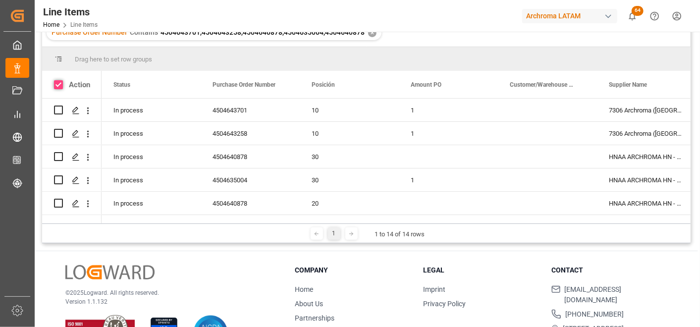
checkbox input "true"
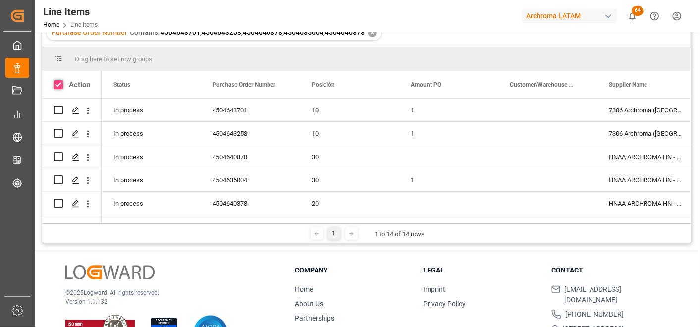
checkbox input "true"
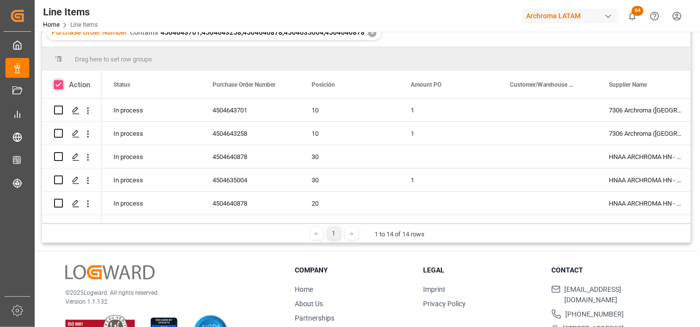
checkbox input "true"
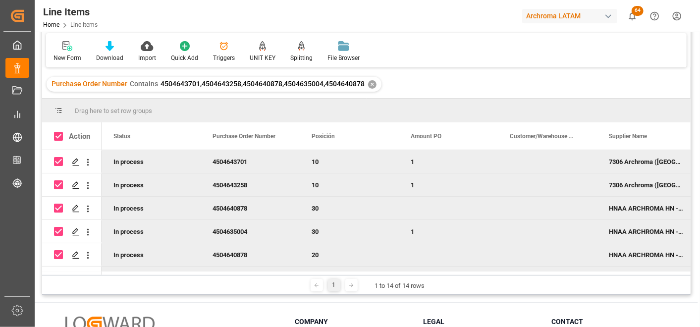
scroll to position [0, 0]
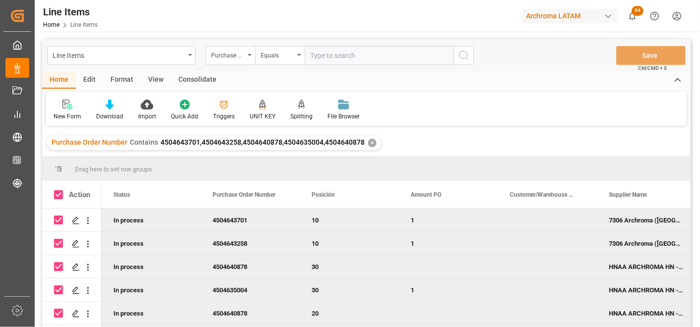
click at [91, 78] on div "Edit" at bounding box center [89, 80] width 27 height 17
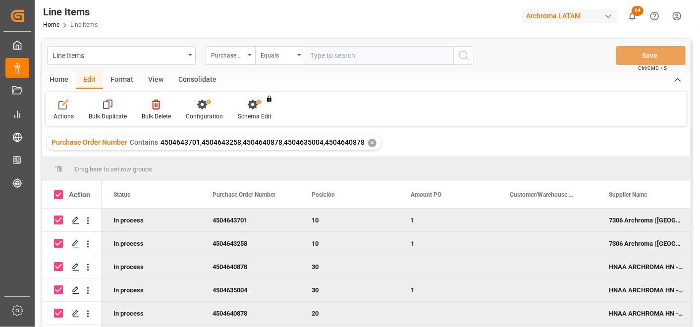
click at [154, 104] on icon at bounding box center [156, 105] width 8 height 10
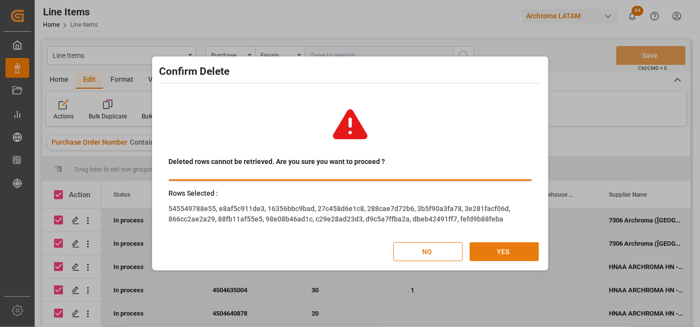
click at [496, 245] on button "YES" at bounding box center [504, 251] width 69 height 19
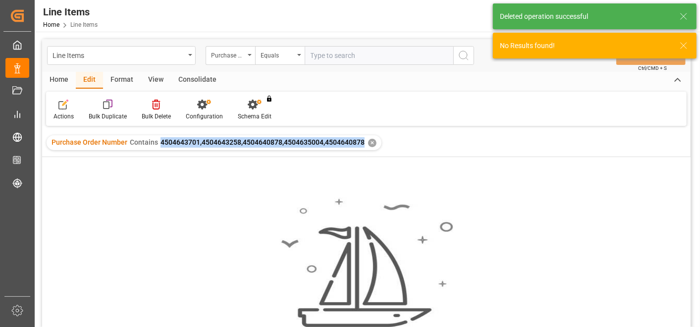
drag, startPoint x: 159, startPoint y: 143, endPoint x: 363, endPoint y: 146, distance: 204.7
click at [363, 146] on div "Purchase Order Number Contains 4504643701,4504643258,4504640878,4504635004,4504…" at bounding box center [214, 142] width 335 height 15
copy span "4504643701,4504643258,4504640878,4504635004,4504640878"
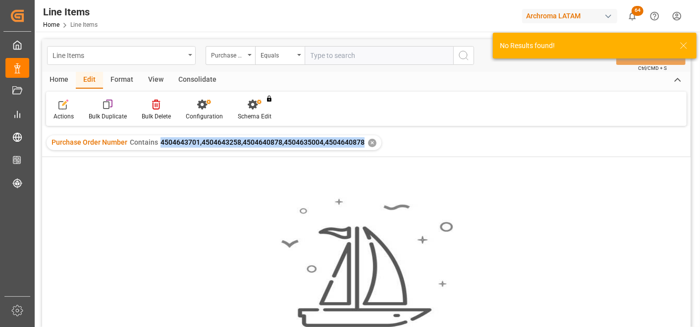
click at [178, 51] on div "Line Items" at bounding box center [119, 55] width 132 height 12
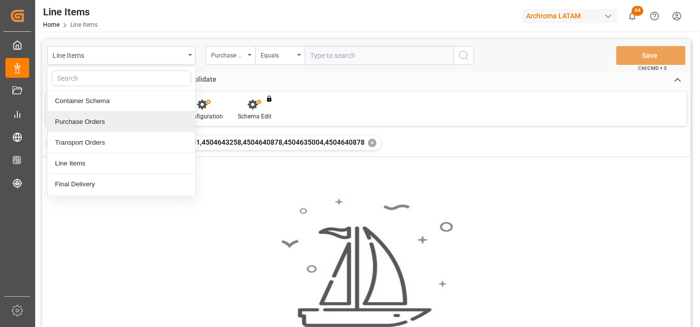
click at [138, 125] on div "Purchase Orders" at bounding box center [122, 122] width 148 height 21
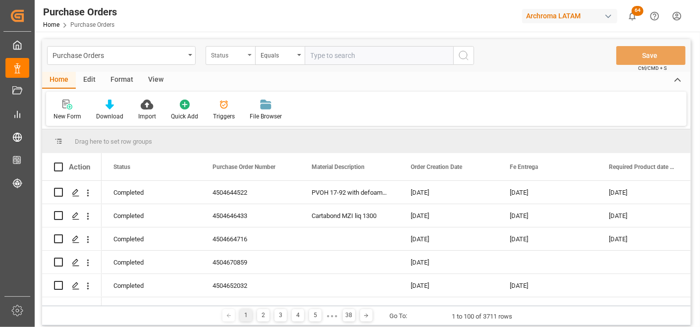
click at [238, 56] on div "Status" at bounding box center [228, 54] width 34 height 11
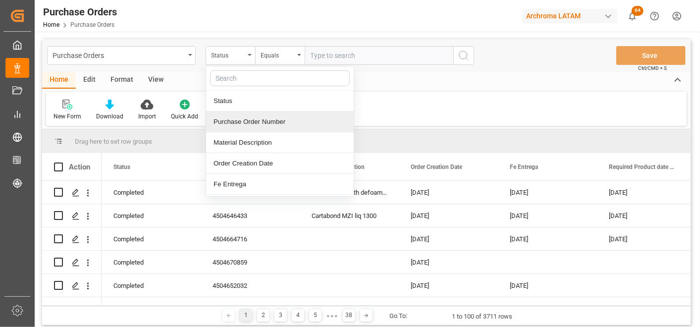
click at [255, 121] on div "Purchase Order Number" at bounding box center [280, 122] width 148 height 21
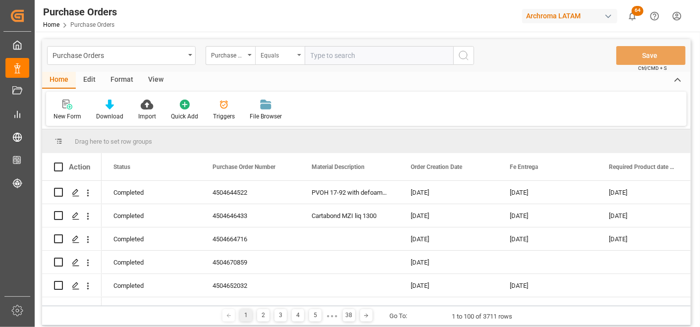
click at [272, 58] on div "Equals" at bounding box center [278, 54] width 34 height 11
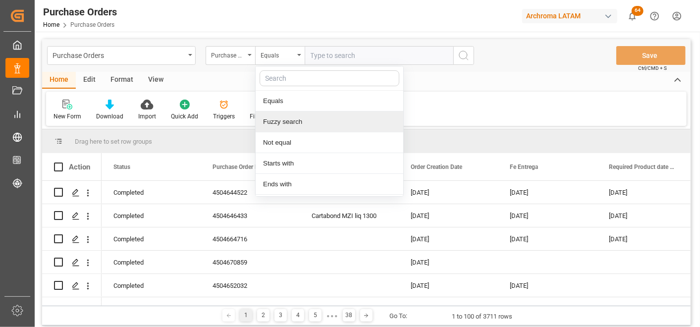
click at [300, 117] on div "Fuzzy search" at bounding box center [330, 122] width 148 height 21
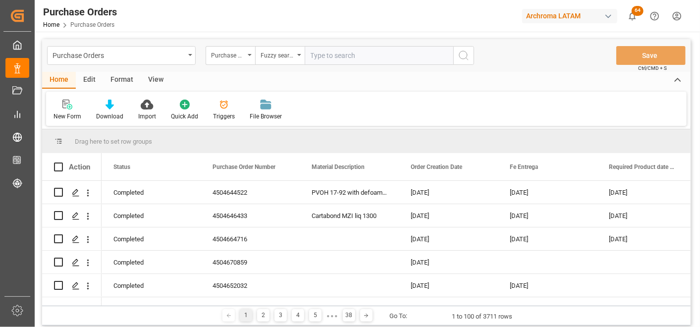
paste input "4504643701,4504643258,4504640878,4504635004,4504640878"
type input "4504643701,4504643258,4504640878,4504635004,4504640878"
click at [463, 58] on circle "search button" at bounding box center [463, 55] width 8 height 8
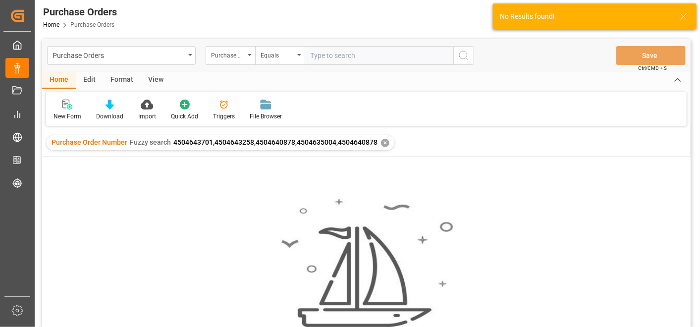
click at [385, 141] on div "✕" at bounding box center [385, 143] width 8 height 8
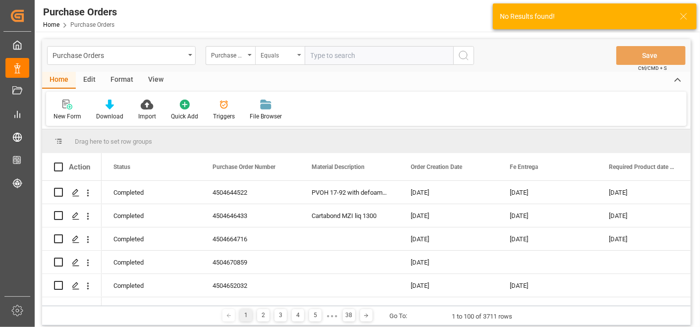
click at [293, 57] on div "Equals" at bounding box center [278, 54] width 34 height 11
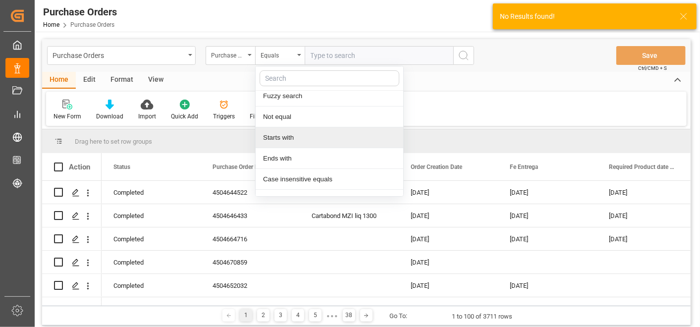
scroll to position [61, 0]
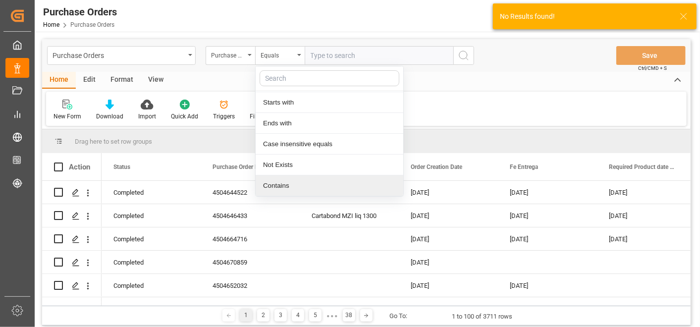
click at [286, 178] on div "Contains" at bounding box center [330, 185] width 148 height 21
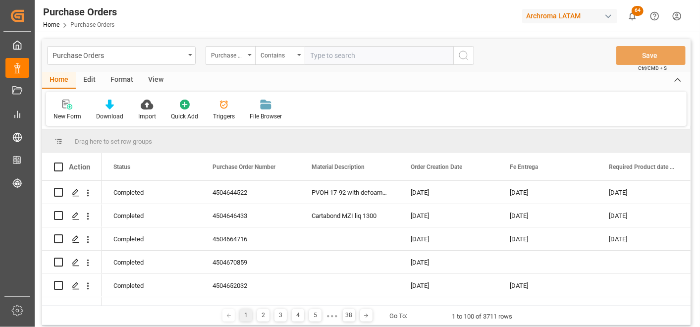
paste input "4504643701,4504643258,4504640878,4504635004,4504640878"
type input "4504643701,4504643258,4504640878,4504635004,4504640878"
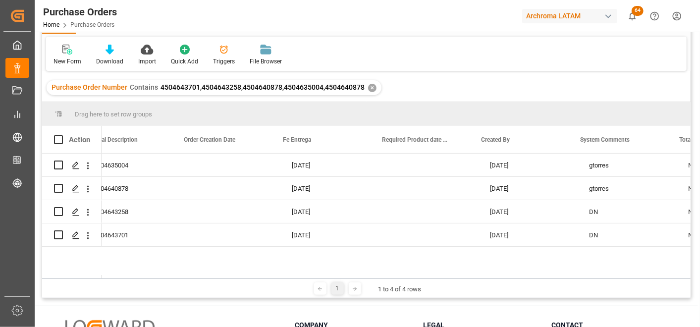
scroll to position [0, 415]
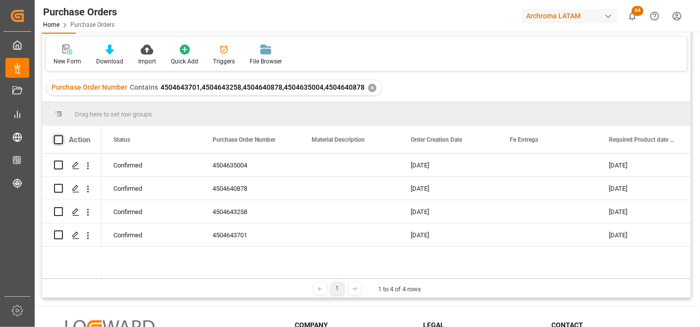
click at [55, 140] on span at bounding box center [58, 139] width 9 height 9
click at [61, 135] on input "checkbox" at bounding box center [61, 135] width 0 height 0
checkbox input "true"
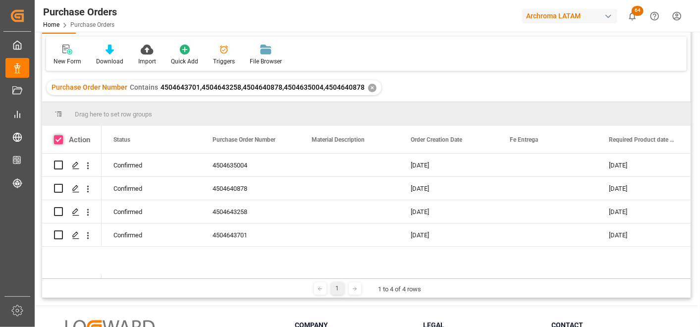
checkbox input "true"
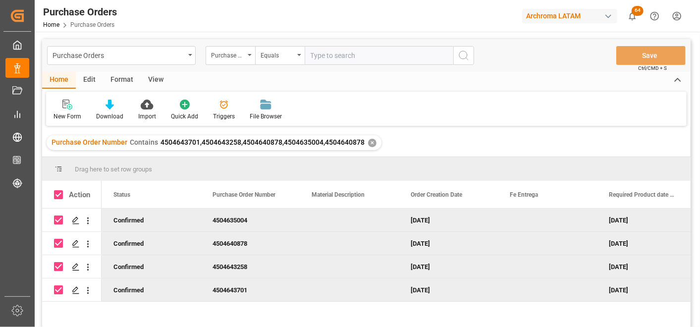
click at [80, 81] on div "Edit" at bounding box center [89, 80] width 27 height 17
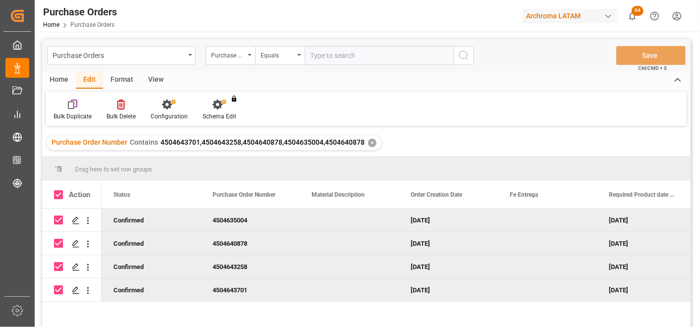
click at [120, 107] on icon at bounding box center [121, 105] width 8 height 10
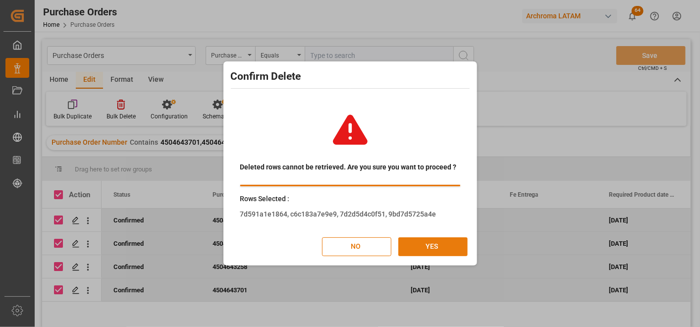
click at [432, 242] on button "YES" at bounding box center [432, 246] width 69 height 19
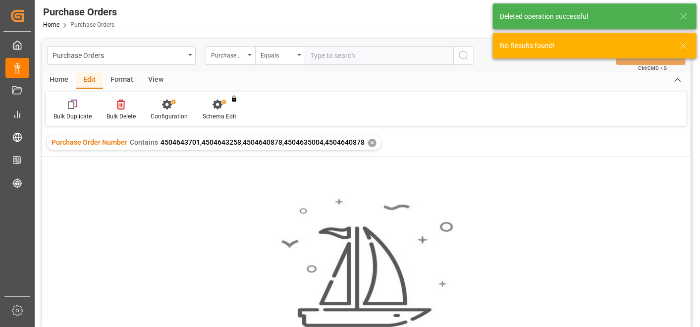
click at [370, 142] on div "✕" at bounding box center [372, 143] width 8 height 8
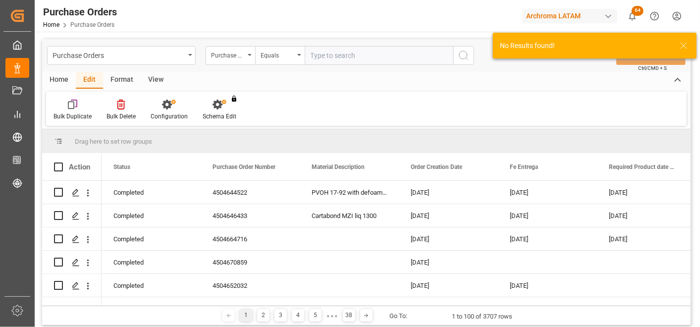
click at [62, 81] on div "Home" at bounding box center [59, 80] width 34 height 17
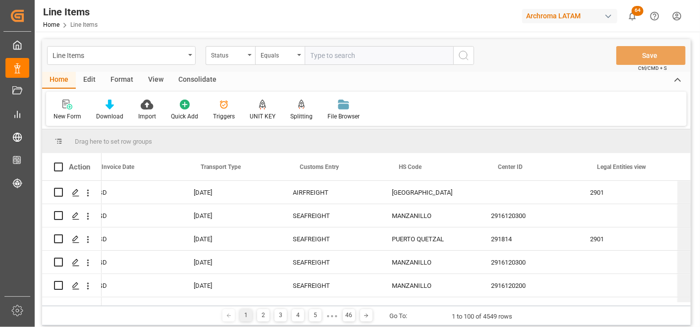
scroll to position [0, 2589]
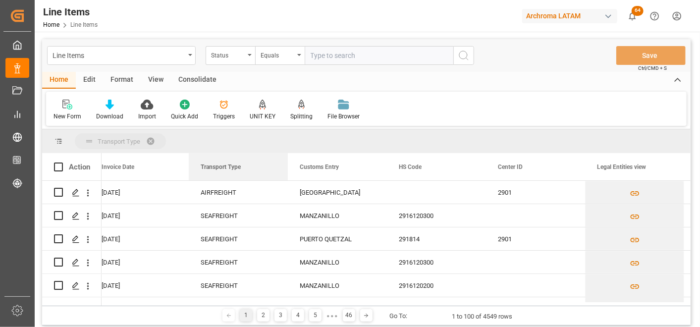
drag, startPoint x: 232, startPoint y: 164, endPoint x: 221, endPoint y: 140, distance: 26.4
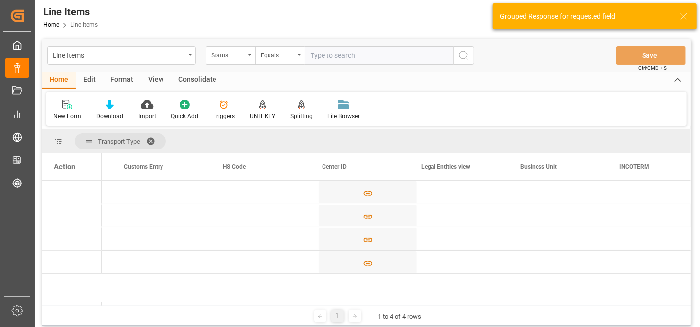
scroll to position [0, 0]
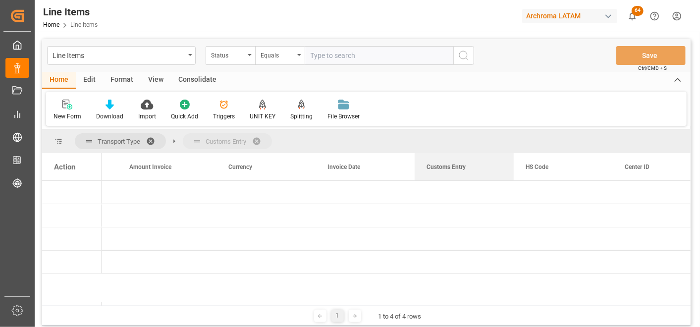
drag, startPoint x: 433, startPoint y: 169, endPoint x: 390, endPoint y: 144, distance: 49.9
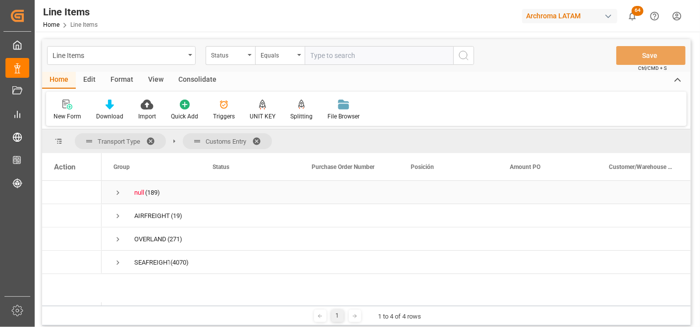
click at [116, 191] on span "Press SPACE to select this row." at bounding box center [117, 192] width 9 height 9
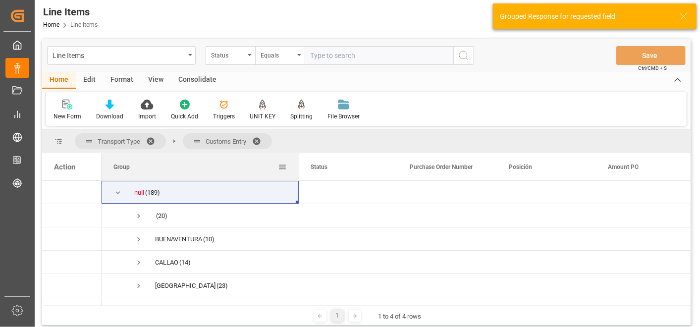
drag, startPoint x: 200, startPoint y: 167, endPoint x: 304, endPoint y: 165, distance: 103.6
click at [301, 165] on div at bounding box center [299, 166] width 4 height 27
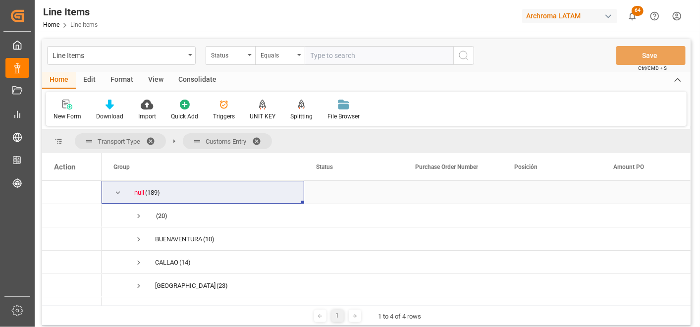
click at [115, 193] on span "Press SPACE to select this row." at bounding box center [117, 192] width 9 height 9
click at [116, 192] on span "Press SPACE to select this row." at bounding box center [117, 192] width 9 height 9
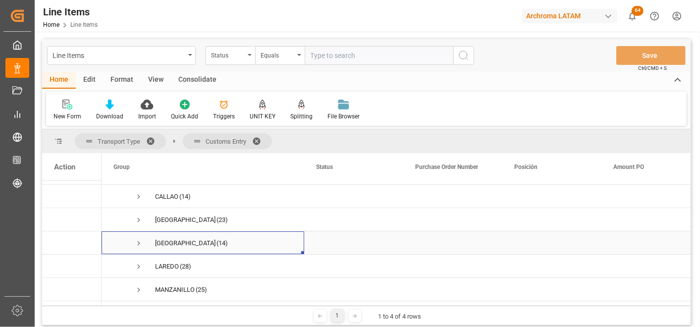
click at [140, 242] on span "Press SPACE to select this row." at bounding box center [138, 243] width 9 height 9
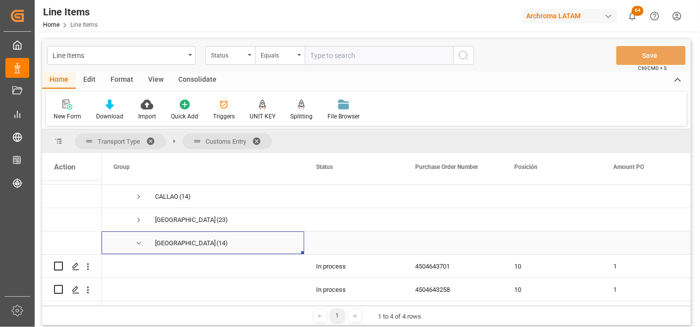
click at [137, 243] on span "Press SPACE to select this row." at bounding box center [138, 243] width 9 height 9
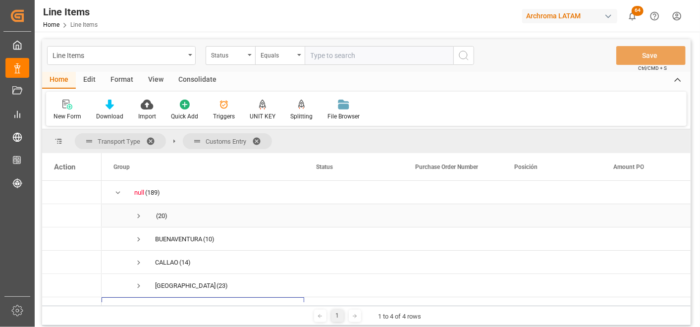
click at [136, 210] on span "Press SPACE to select this row." at bounding box center [138, 216] width 9 height 23
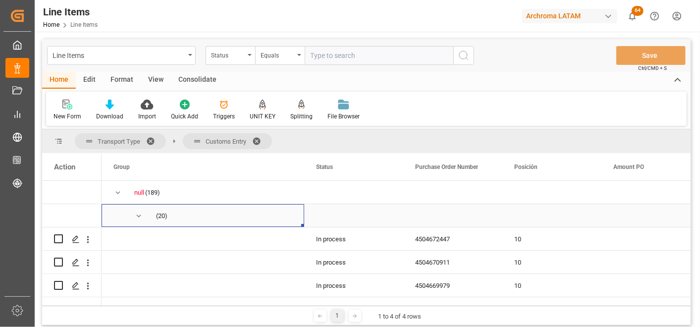
click at [139, 217] on span "Press SPACE to select this row." at bounding box center [138, 216] width 9 height 9
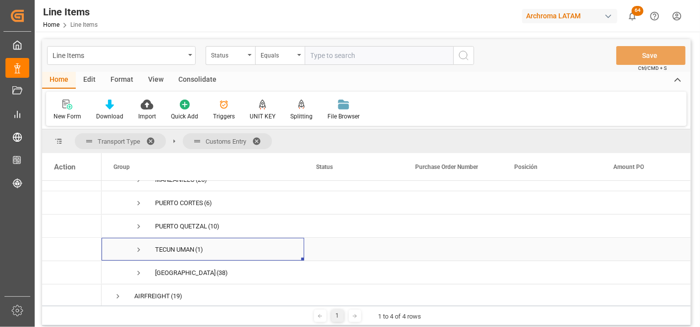
click at [140, 251] on span "Press SPACE to select this row." at bounding box center [138, 249] width 9 height 9
click at [421, 276] on div "4504672054" at bounding box center [452, 272] width 99 height 23
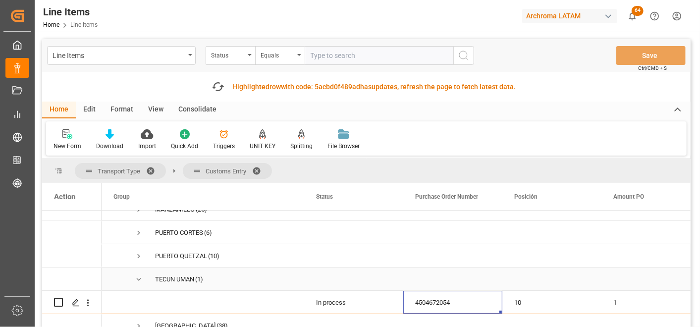
click at [141, 276] on span "Press SPACE to select this row." at bounding box center [138, 279] width 9 height 9
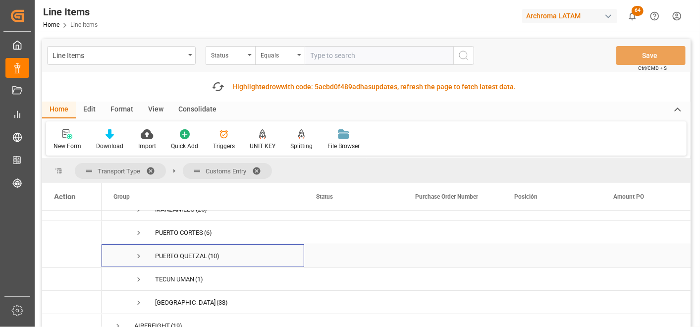
click at [140, 255] on span "Press SPACE to select this row." at bounding box center [138, 256] width 9 height 9
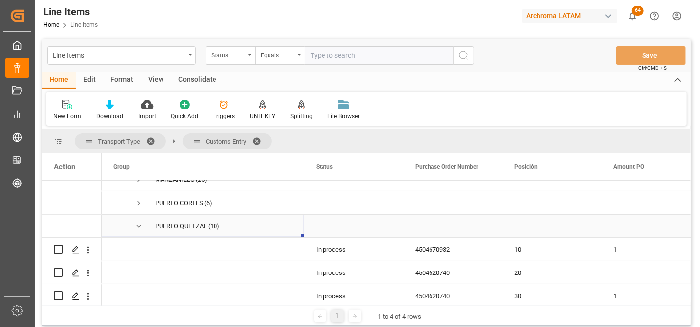
click at [439, 240] on div "4504670932" at bounding box center [452, 249] width 99 height 23
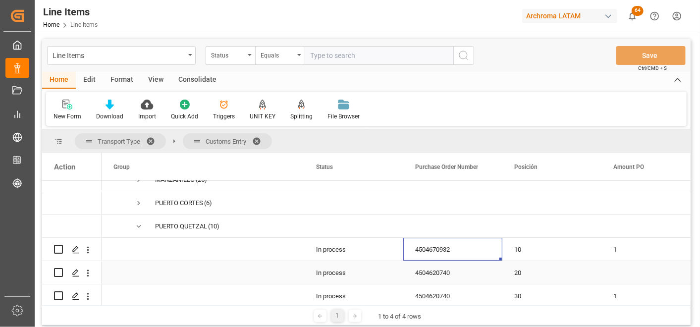
click at [448, 267] on div "4504620740" at bounding box center [452, 272] width 99 height 23
click at [434, 289] on div "4504620740" at bounding box center [452, 295] width 99 height 23
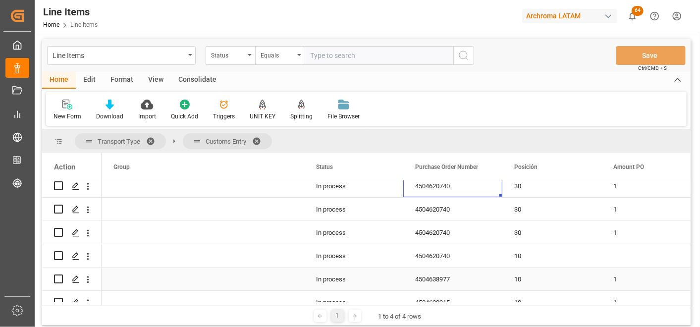
scroll to position [341, 0]
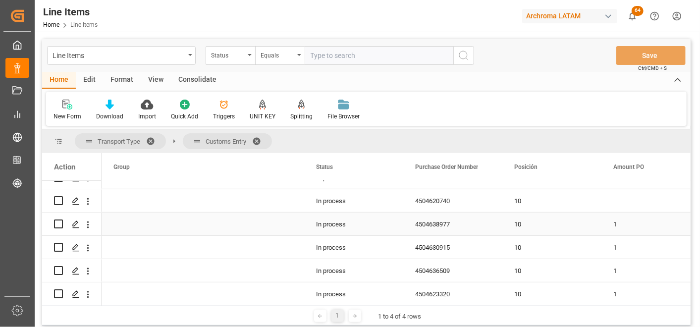
click at [434, 225] on div "4504638977" at bounding box center [452, 224] width 99 height 23
click at [451, 246] on div "4504630915" at bounding box center [452, 247] width 99 height 23
click at [440, 266] on div "4504636509" at bounding box center [452, 270] width 99 height 23
click at [446, 296] on div "4504623320" at bounding box center [452, 294] width 99 height 23
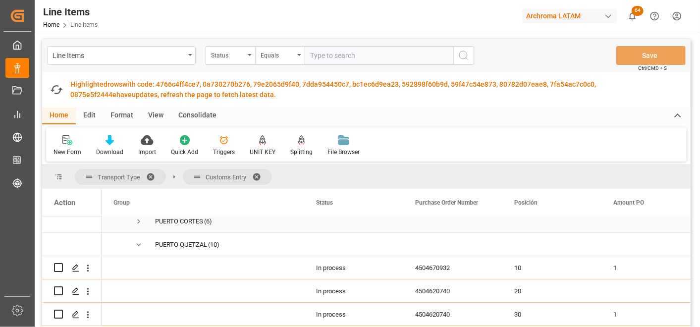
scroll to position [176, 0]
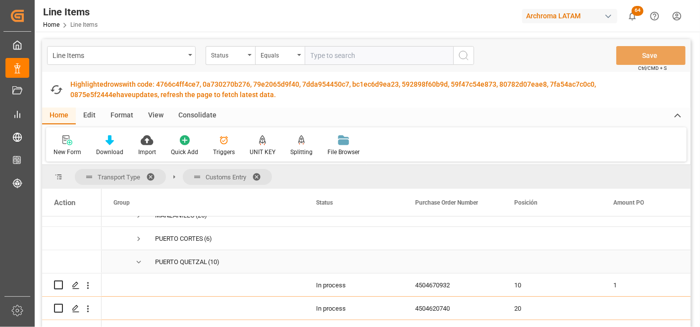
click at [138, 259] on span "Press SPACE to select this row." at bounding box center [138, 262] width 9 height 9
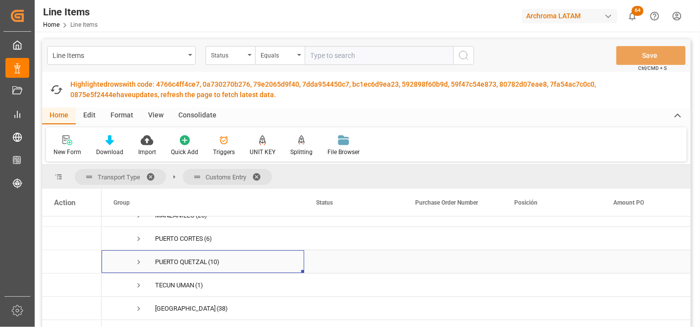
scroll to position [121, 0]
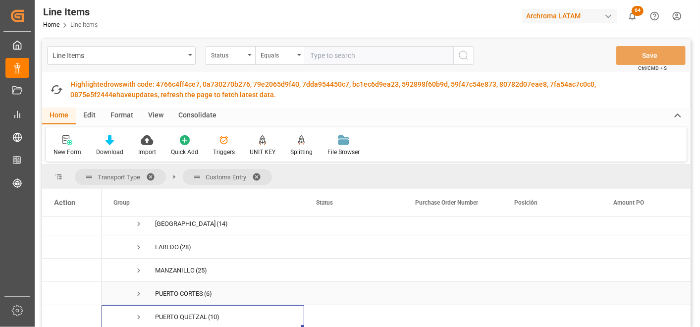
click at [140, 293] on span "Press SPACE to select this row." at bounding box center [138, 293] width 9 height 9
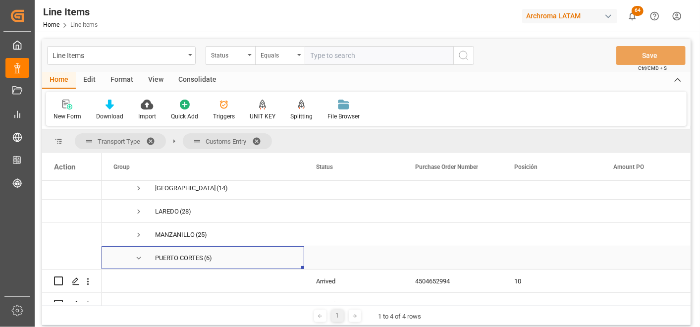
click at [137, 258] on span "Press SPACE to select this row." at bounding box center [138, 258] width 9 height 9
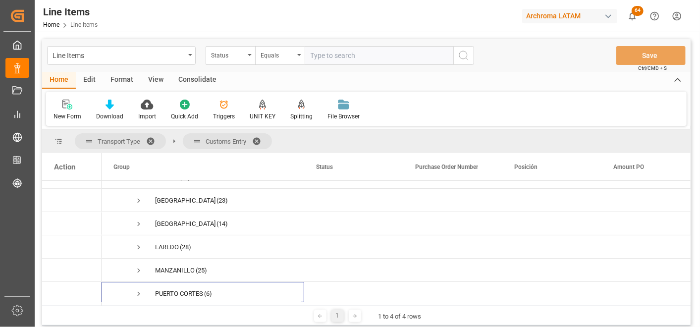
scroll to position [66, 0]
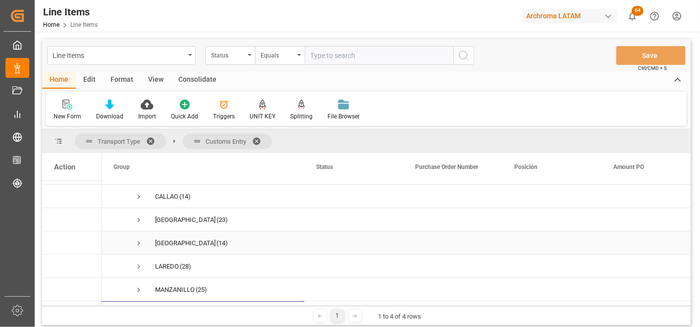
click at [139, 240] on span "Press SPACE to select this row." at bounding box center [138, 243] width 9 height 9
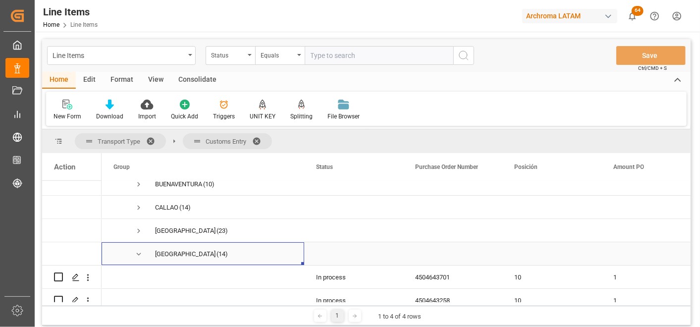
scroll to position [110, 0]
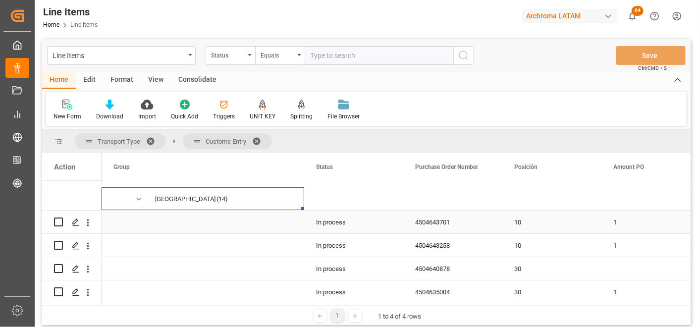
click at [435, 224] on div "4504643701" at bounding box center [452, 222] width 99 height 23
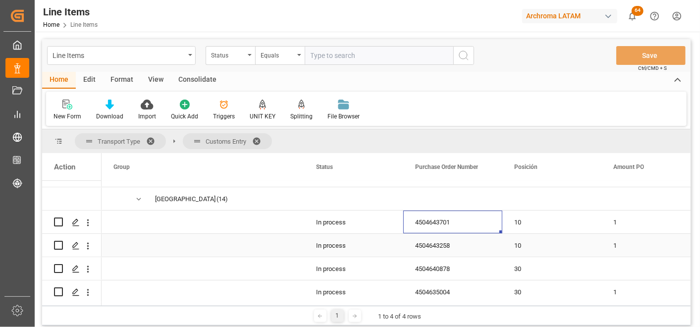
click at [430, 240] on div "4504643258" at bounding box center [452, 245] width 99 height 23
click at [435, 265] on div "4504640878" at bounding box center [452, 268] width 99 height 23
click at [443, 285] on div "4504635004" at bounding box center [452, 292] width 99 height 23
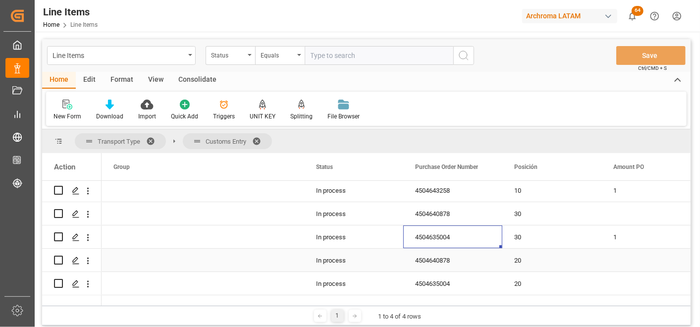
click at [457, 254] on div "4504640878" at bounding box center [452, 260] width 99 height 23
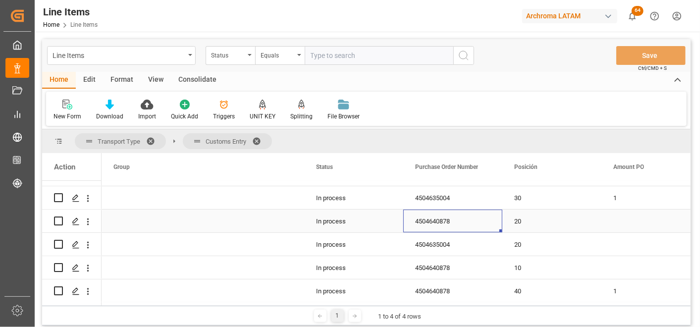
scroll to position [220, 0]
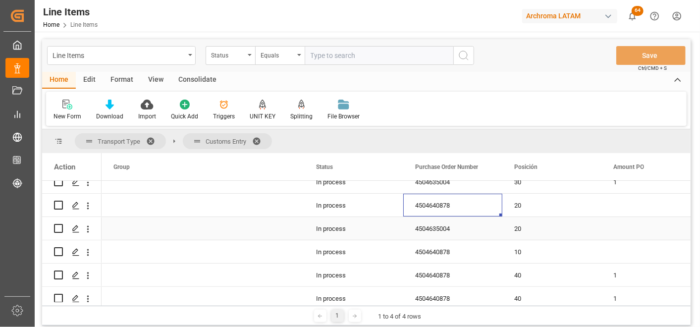
click at [452, 230] on div "4504635004" at bounding box center [452, 228] width 99 height 23
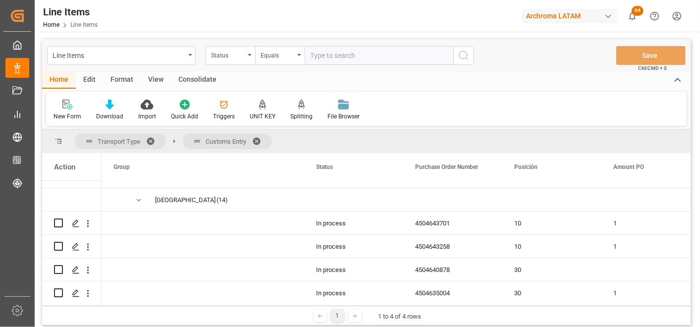
scroll to position [0, 0]
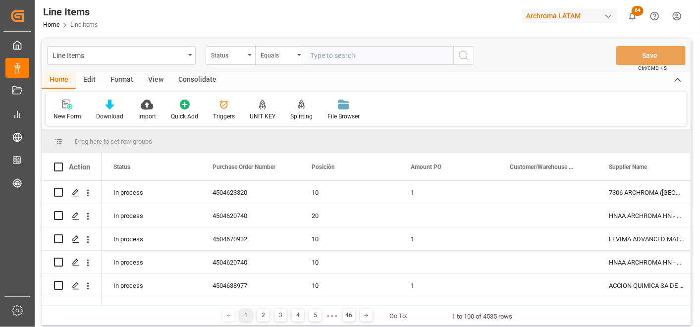
drag, startPoint x: 132, startPoint y: 306, endPoint x: 183, endPoint y: 303, distance: 51.1
click at [184, 303] on div "Drag here to set row groups Drag here to set column labels Action Status Purcha…" at bounding box center [366, 227] width 649 height 196
drag, startPoint x: 122, startPoint y: 302, endPoint x: 157, endPoint y: 306, distance: 34.4
click at [157, 306] on div "Drag here to set row groups Drag here to set column labels Action ETD (Carrier)…" at bounding box center [366, 227] width 649 height 196
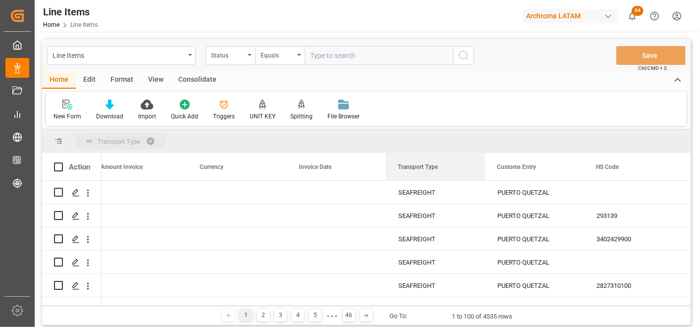
drag, startPoint x: 432, startPoint y: 167, endPoint x: 401, endPoint y: 141, distance: 40.1
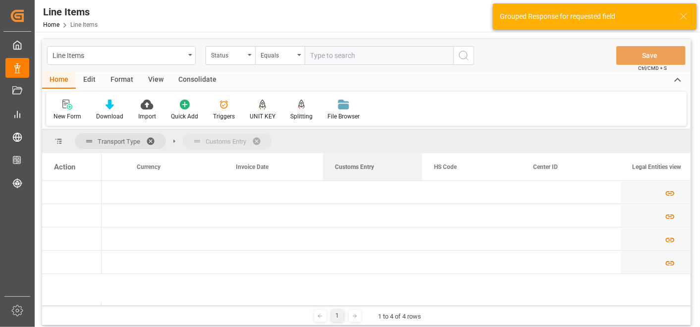
drag, startPoint x: 365, startPoint y: 167, endPoint x: 357, endPoint y: 145, distance: 22.6
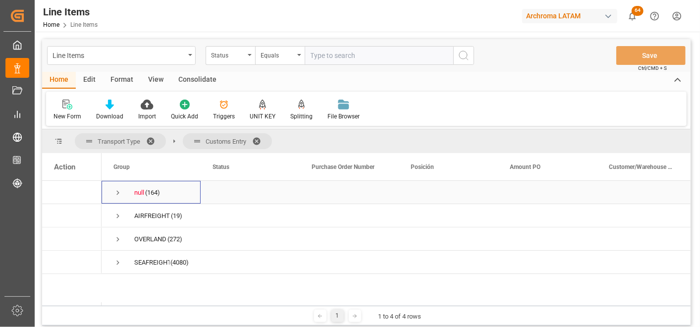
click at [118, 194] on span "Press SPACE to select this row." at bounding box center [117, 192] width 9 height 9
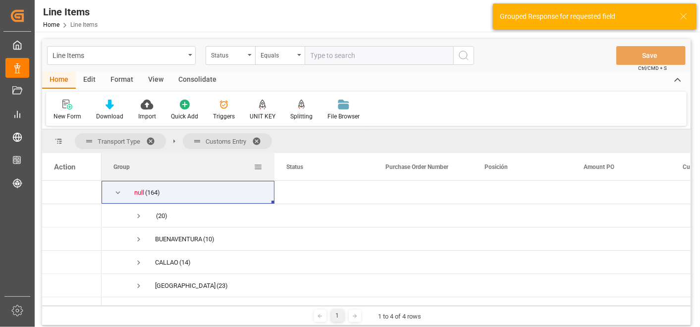
drag, startPoint x: 199, startPoint y: 157, endPoint x: 273, endPoint y: 166, distance: 74.4
click at [273, 166] on div at bounding box center [275, 166] width 4 height 27
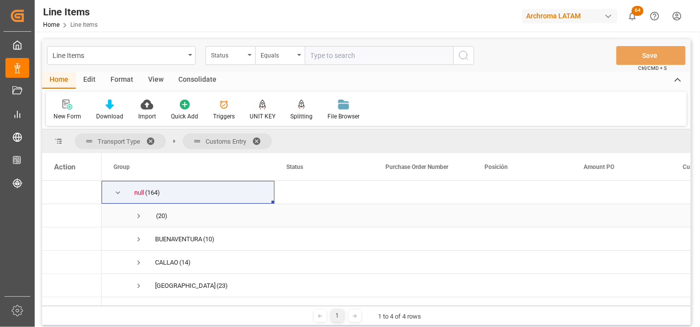
click at [134, 213] on span "Press SPACE to select this row." at bounding box center [138, 216] width 9 height 9
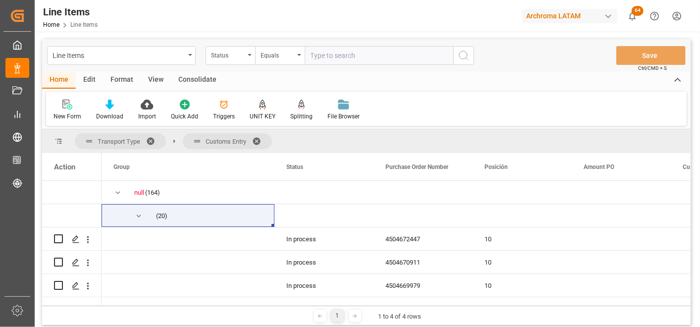
drag, startPoint x: 125, startPoint y: 302, endPoint x: 181, endPoint y: 303, distance: 55.5
click at [181, 303] on div at bounding box center [395, 303] width 586 height 3
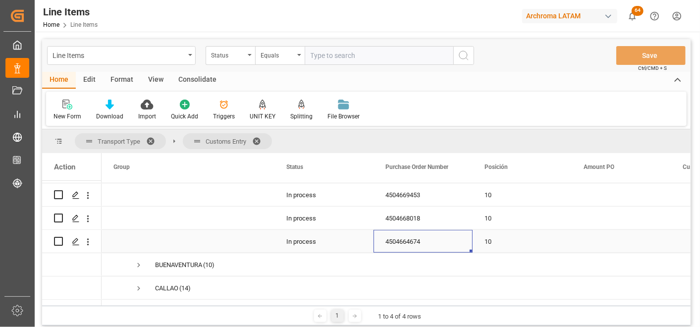
click at [393, 244] on div "4504664674" at bounding box center [423, 241] width 99 height 23
click at [387, 240] on div "4504664674" at bounding box center [423, 241] width 99 height 23
click at [399, 239] on div "4504664674" at bounding box center [423, 241] width 99 height 23
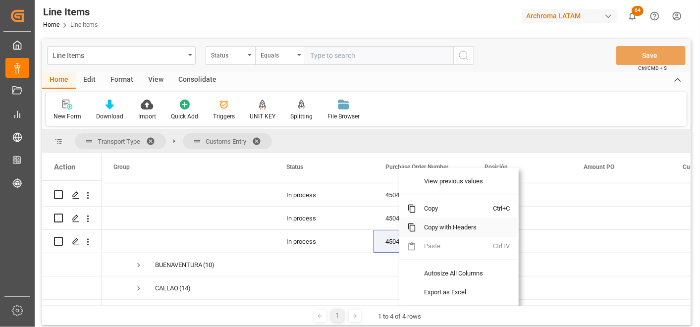
click at [432, 212] on span "Copy" at bounding box center [454, 208] width 77 height 19
